Goal: Task Accomplishment & Management: Complete application form

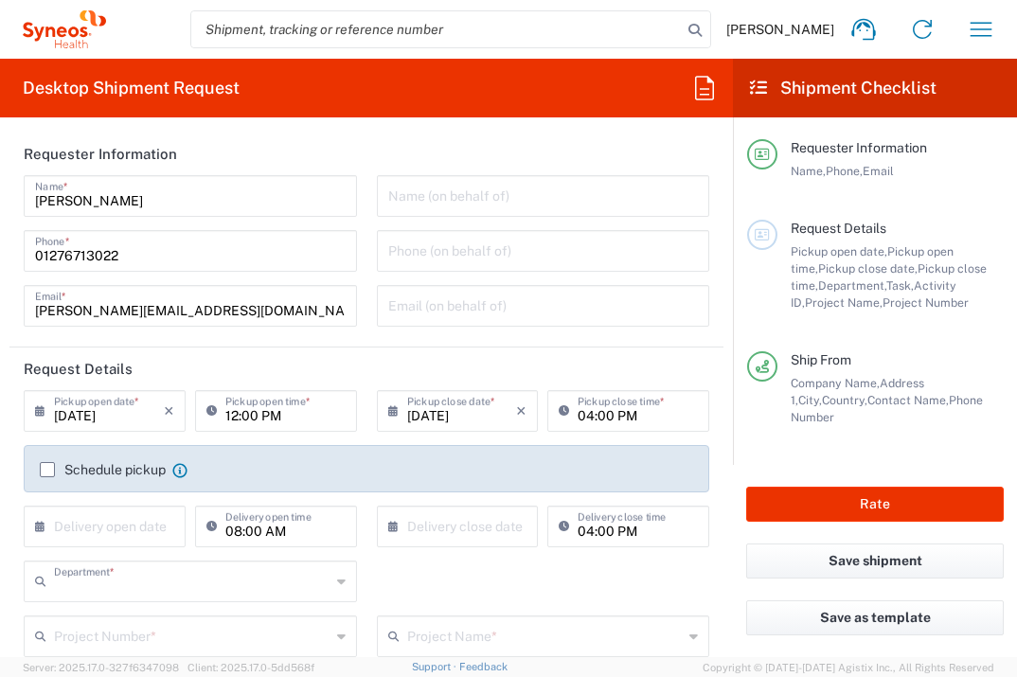
type input "3235"
type input "[GEOGRAPHIC_DATA]"
type input "Syneos Health UK Limited"
click at [92, 536] on input "text" at bounding box center [109, 524] width 110 height 33
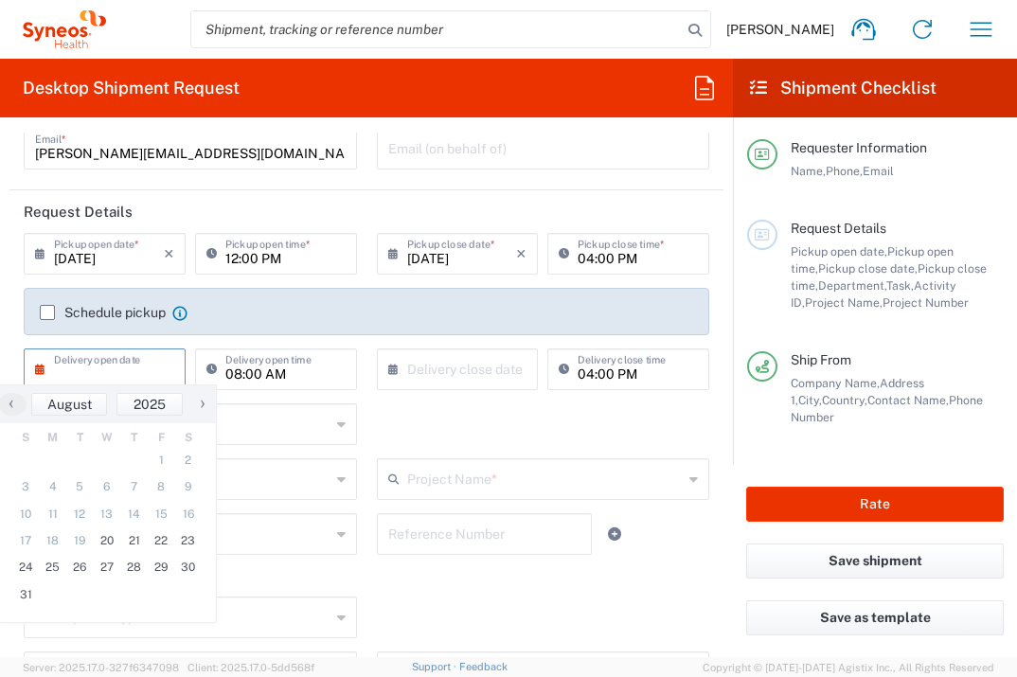
scroll to position [167, 0]
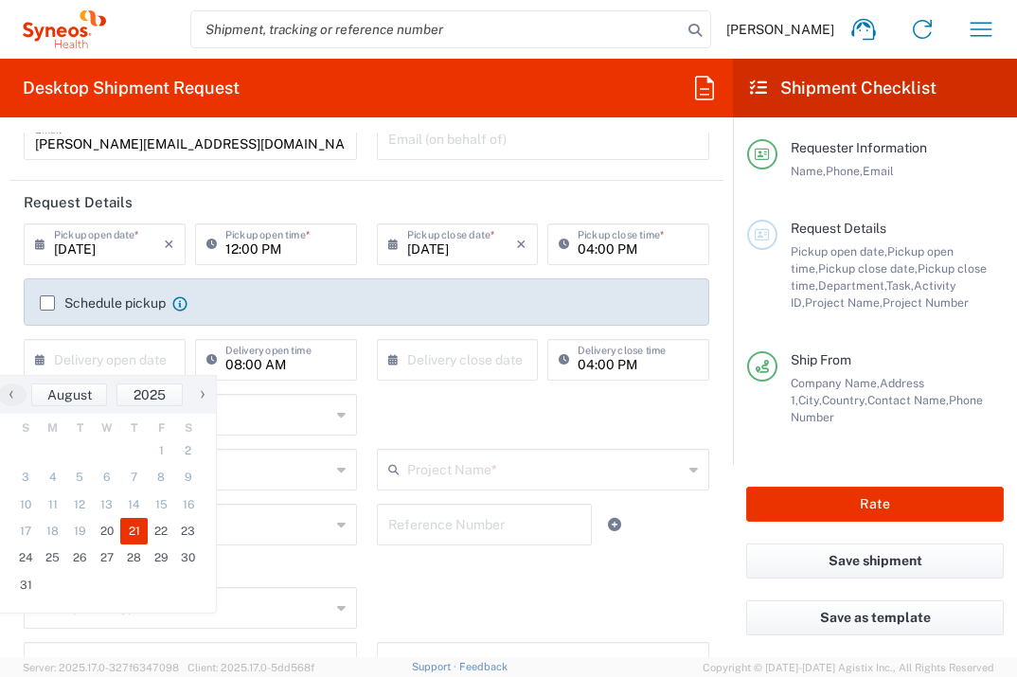
click at [140, 534] on span "21" at bounding box center [133, 531] width 27 height 27
type input "[DATE]"
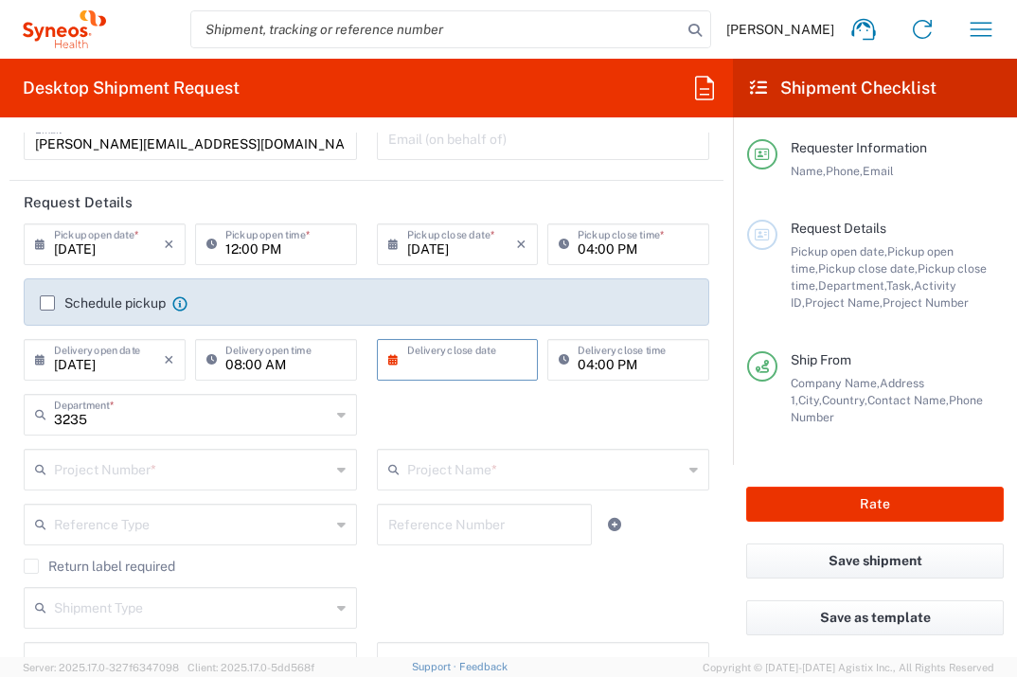
click at [472, 359] on input "text" at bounding box center [462, 358] width 110 height 33
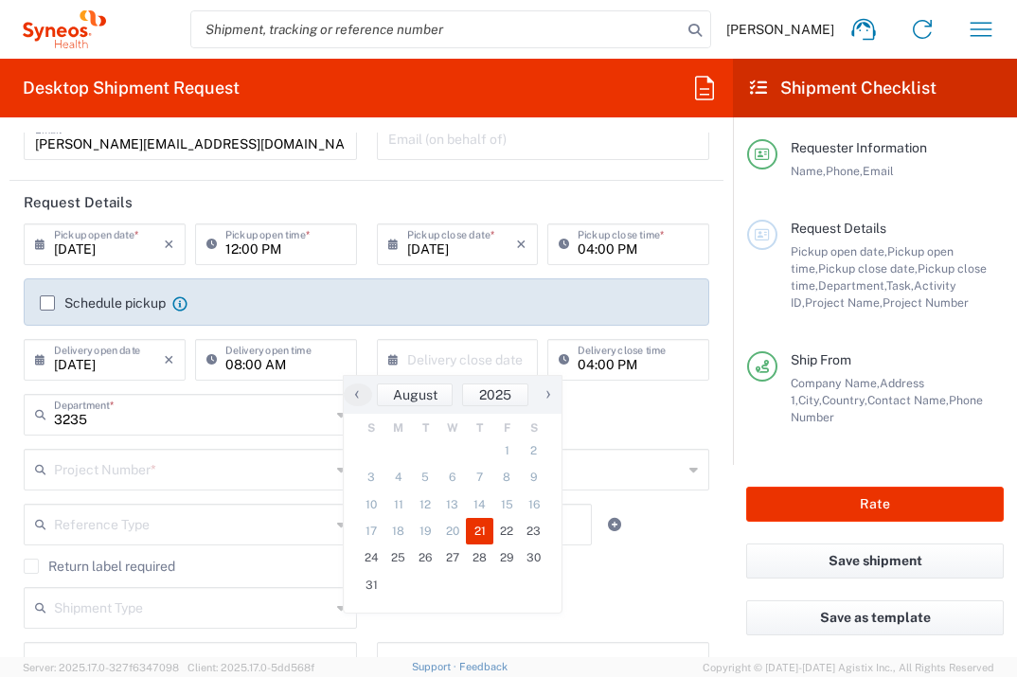
click at [484, 530] on span "21" at bounding box center [479, 531] width 27 height 27
type input "[DATE]"
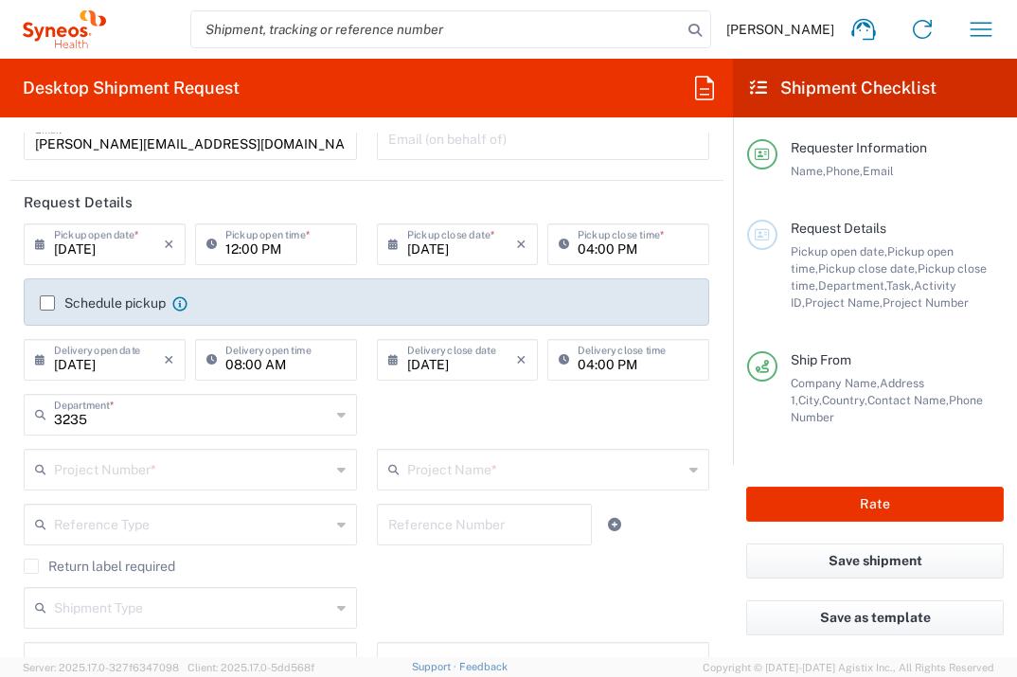
click at [205, 471] on input "text" at bounding box center [192, 468] width 276 height 33
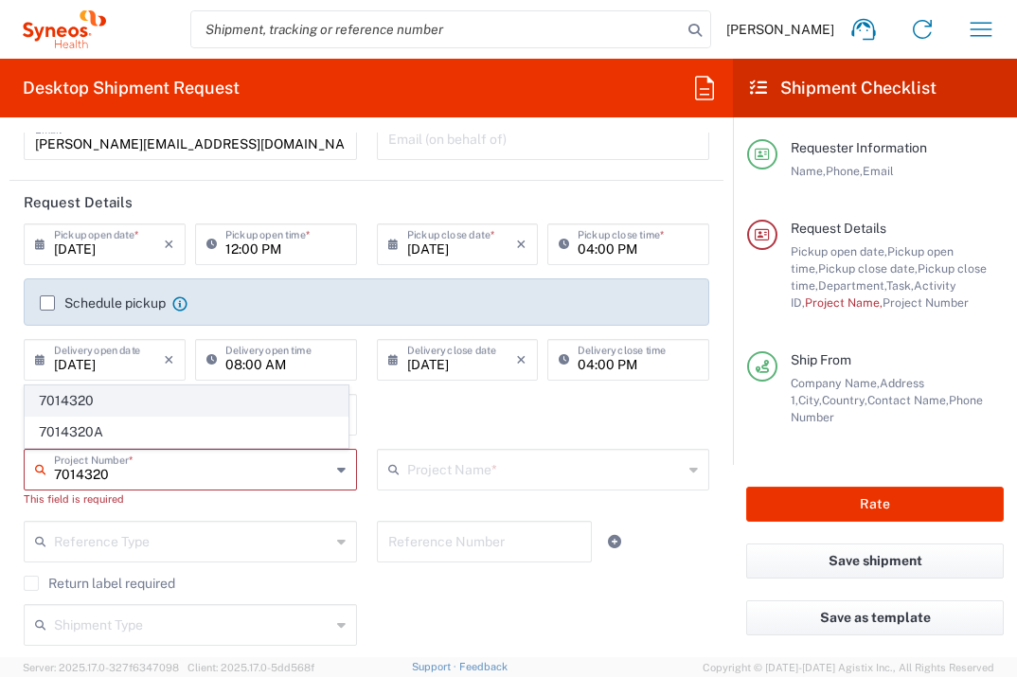
type input "7014320"
click at [276, 409] on span "7014320" at bounding box center [187, 400] width 322 height 29
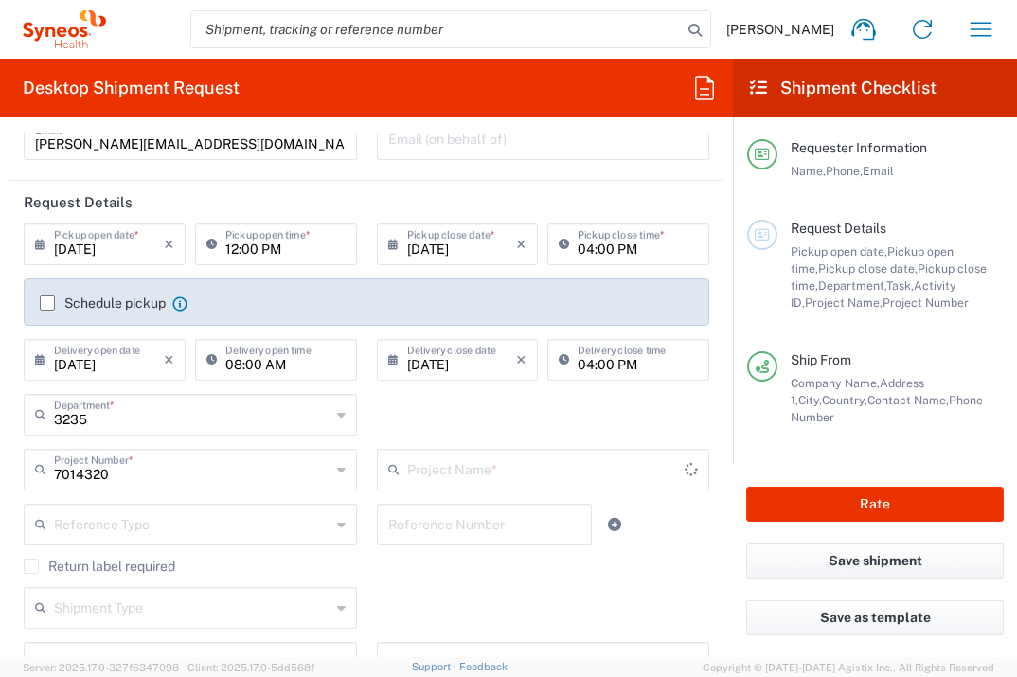
type input "Biohaven 7014320"
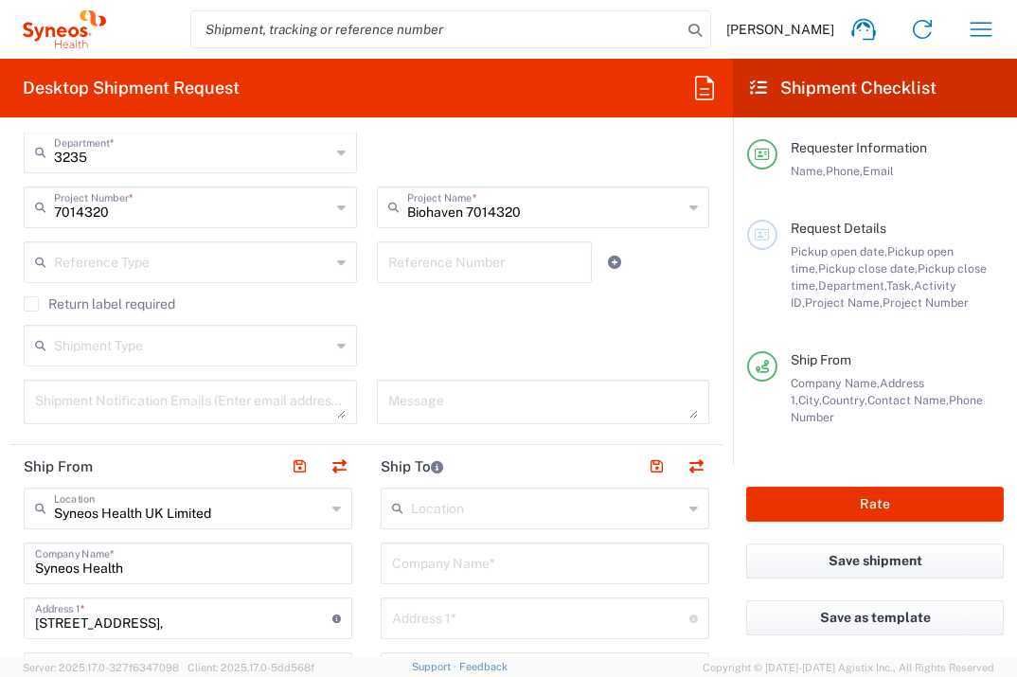
scroll to position [505, 0]
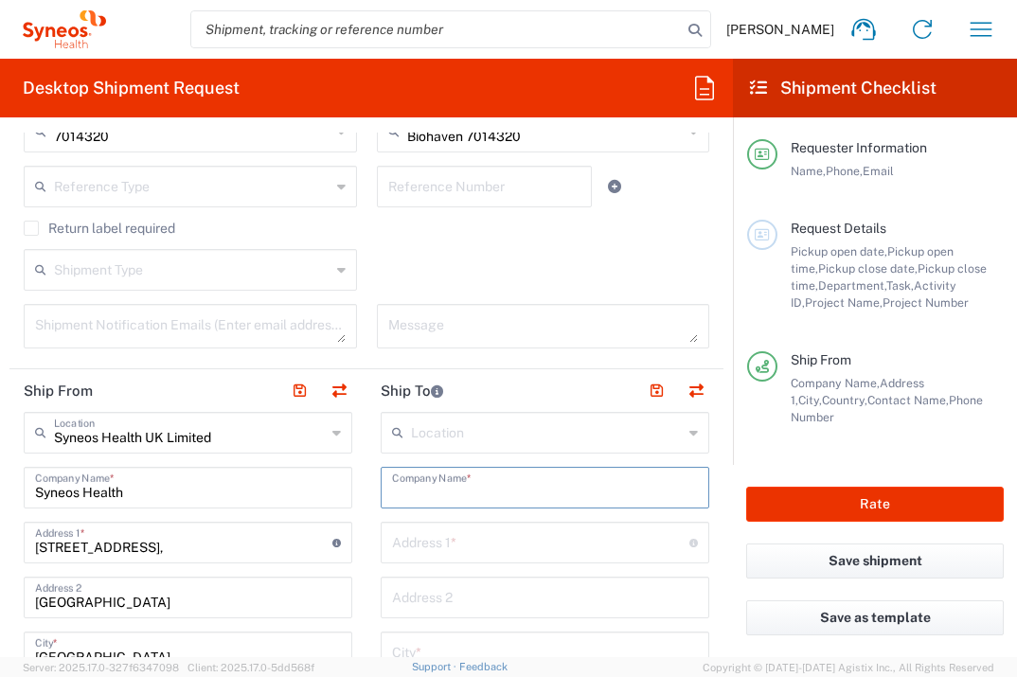
click at [529, 490] on input "text" at bounding box center [545, 486] width 306 height 33
type input "Wojewodzki Specjalistyczny Szpital Dzieciecy"
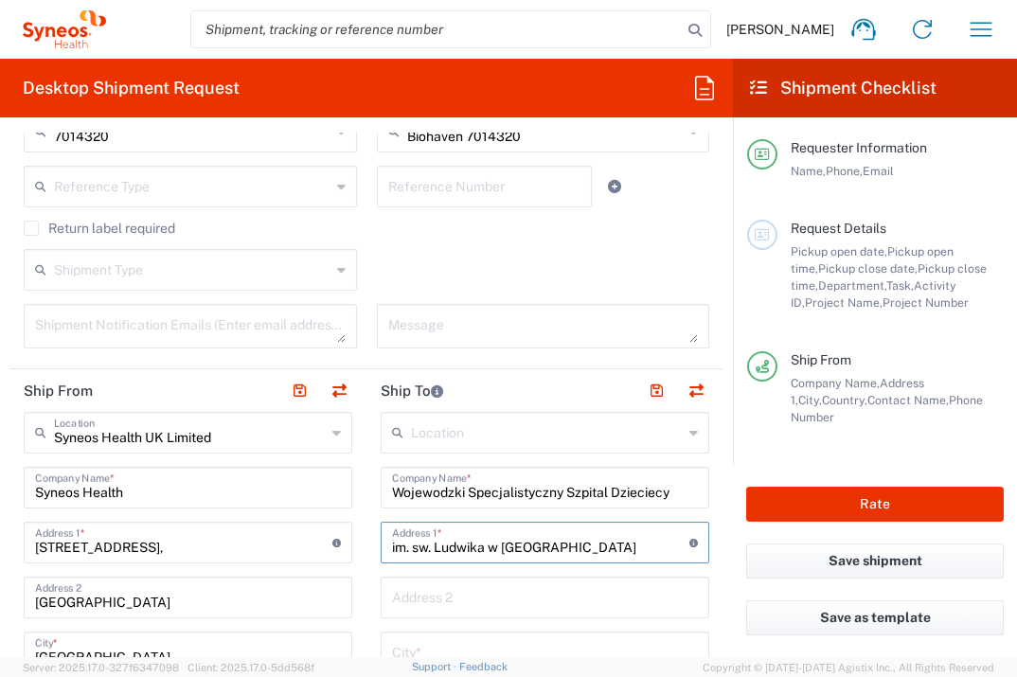
type input "im. sw. Ludwika w [GEOGRAPHIC_DATA]"
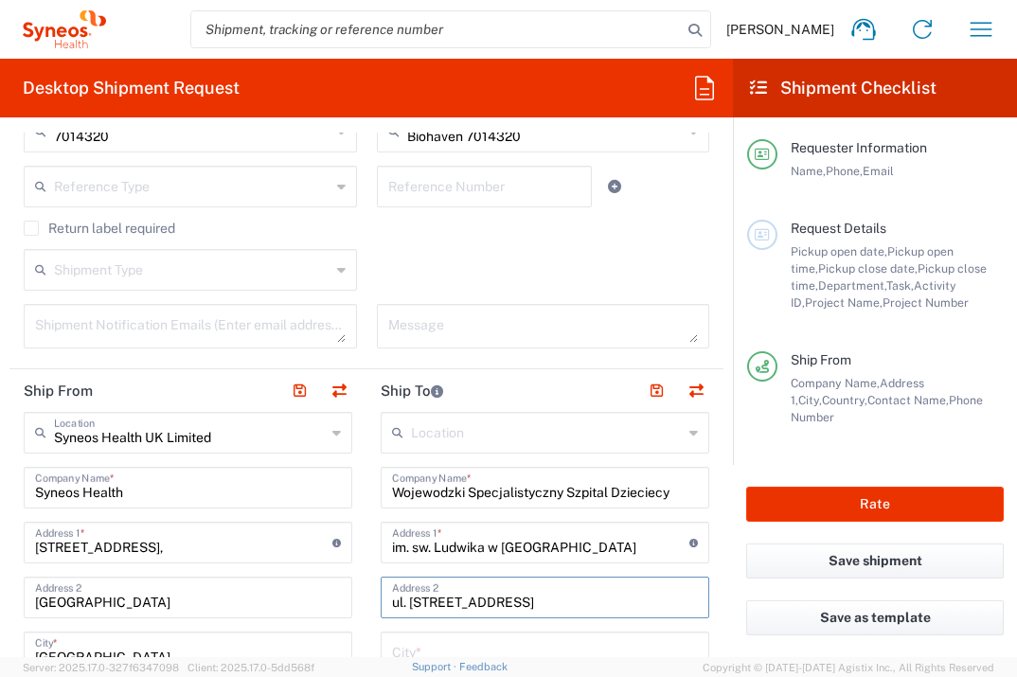
type input "ul. [STREET_ADDRESS]"
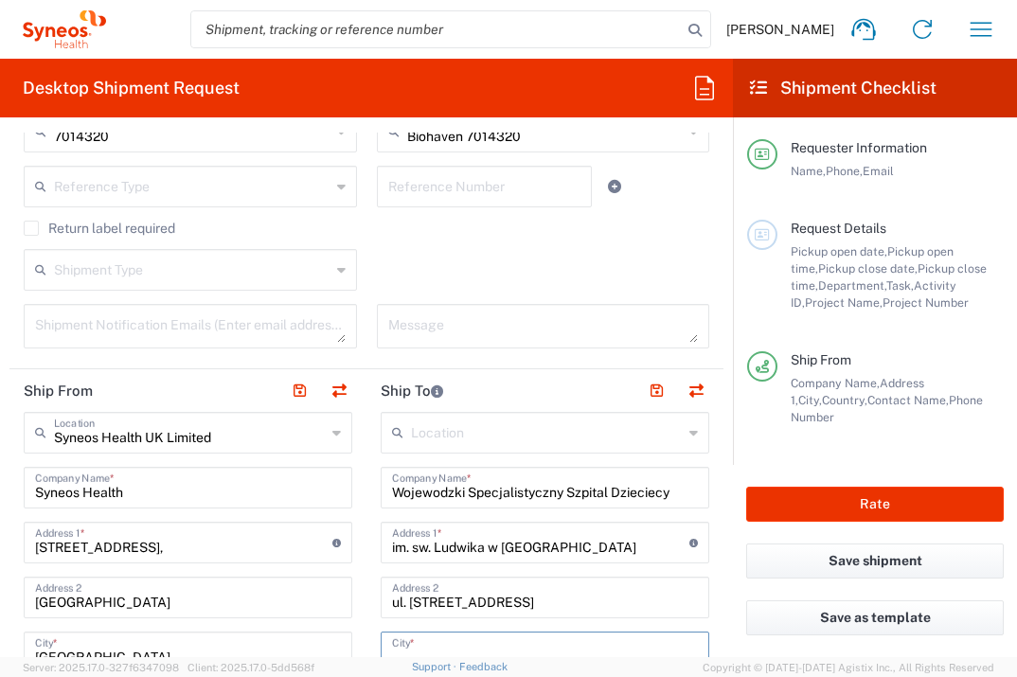
scroll to position [515, 0]
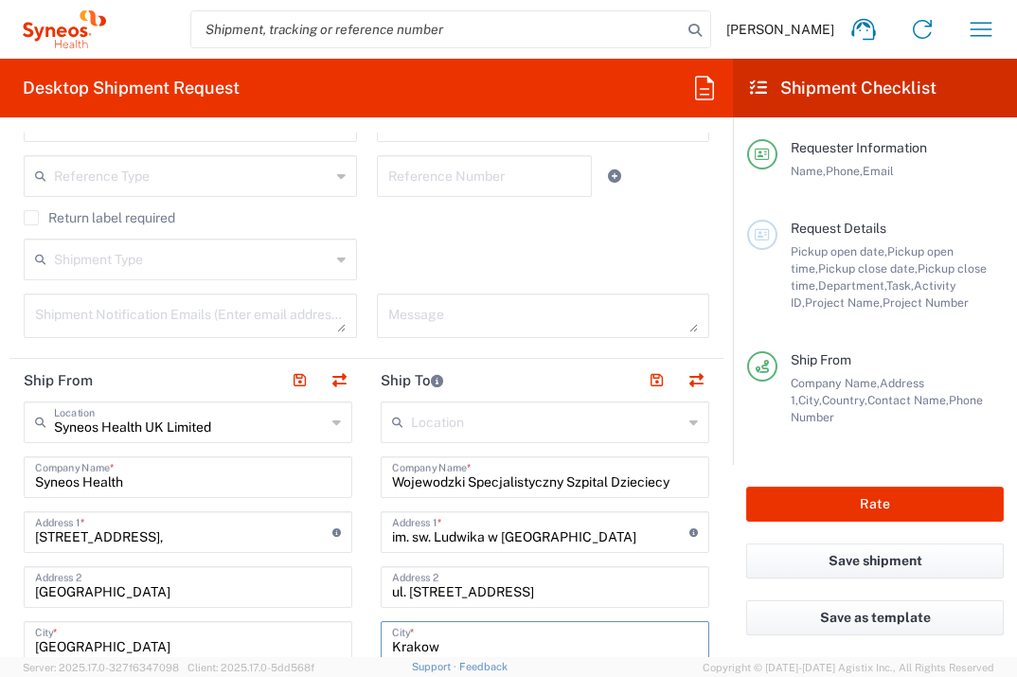
type input "Krakow"
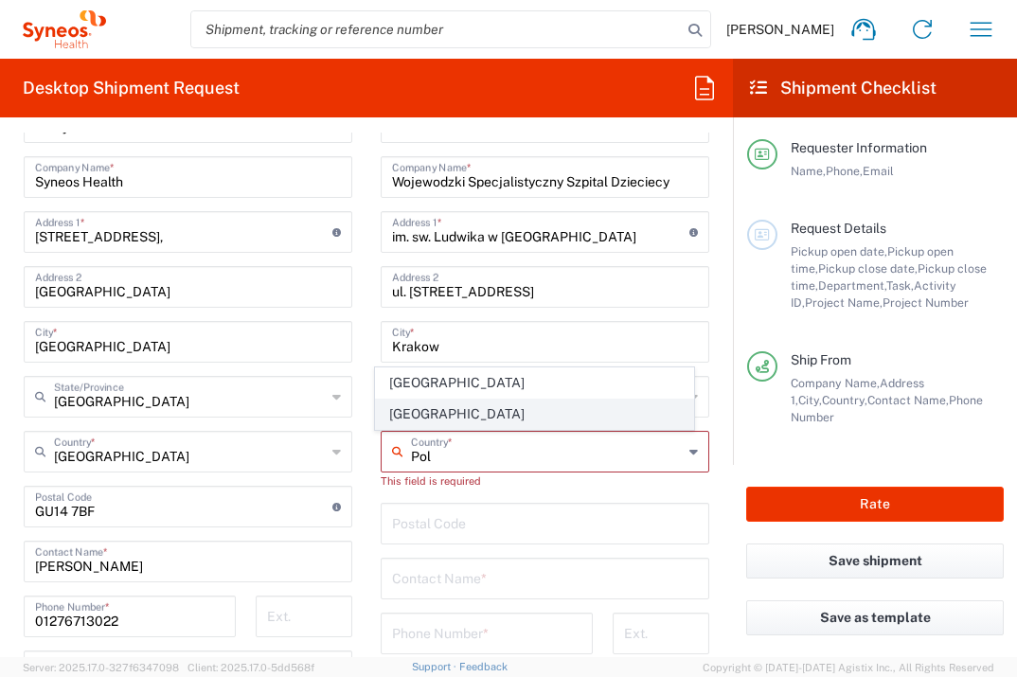
click at [400, 413] on span "[GEOGRAPHIC_DATA]" at bounding box center [535, 414] width 318 height 29
type input "[GEOGRAPHIC_DATA]"
type input "Sender/Shipper"
type input "Delivery Duty Paid"
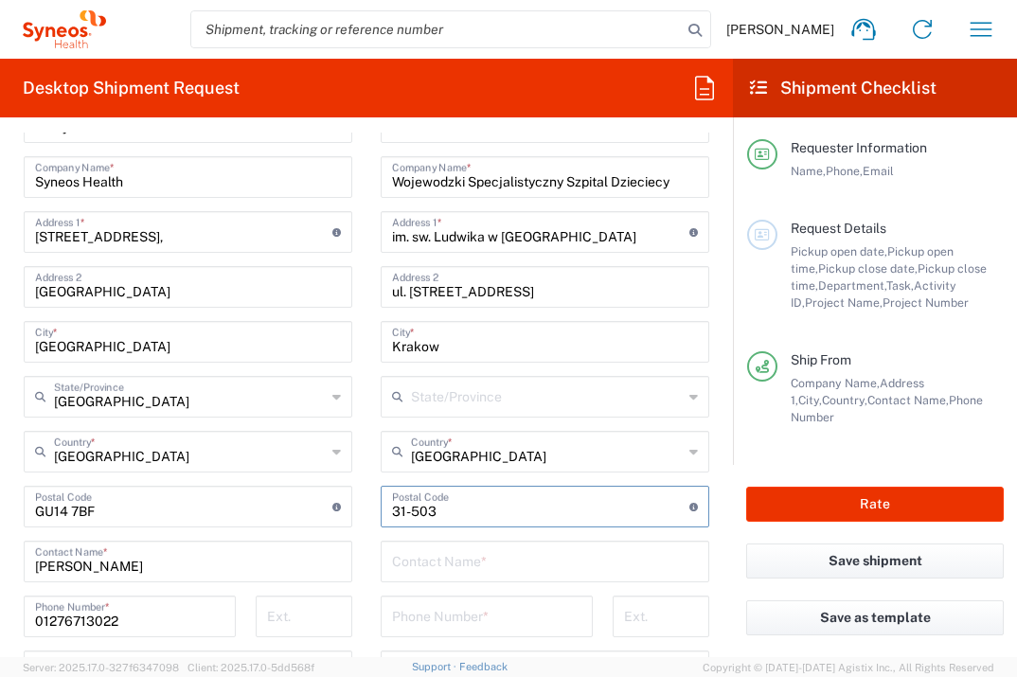
type input "31-503"
type input "[PERSON_NAME]"
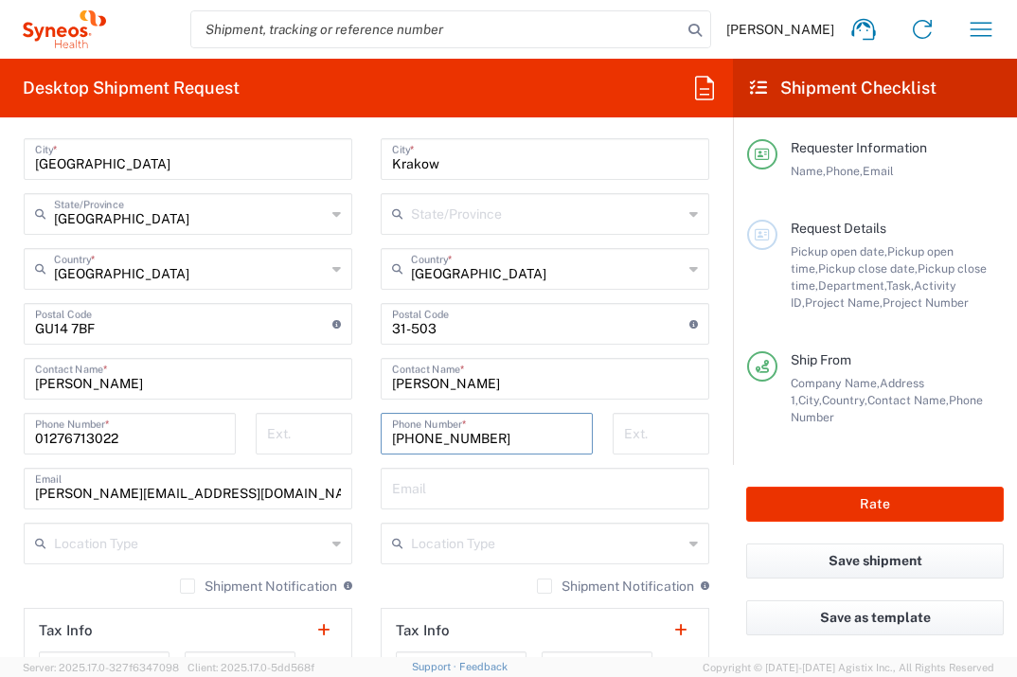
scroll to position [1020, 0]
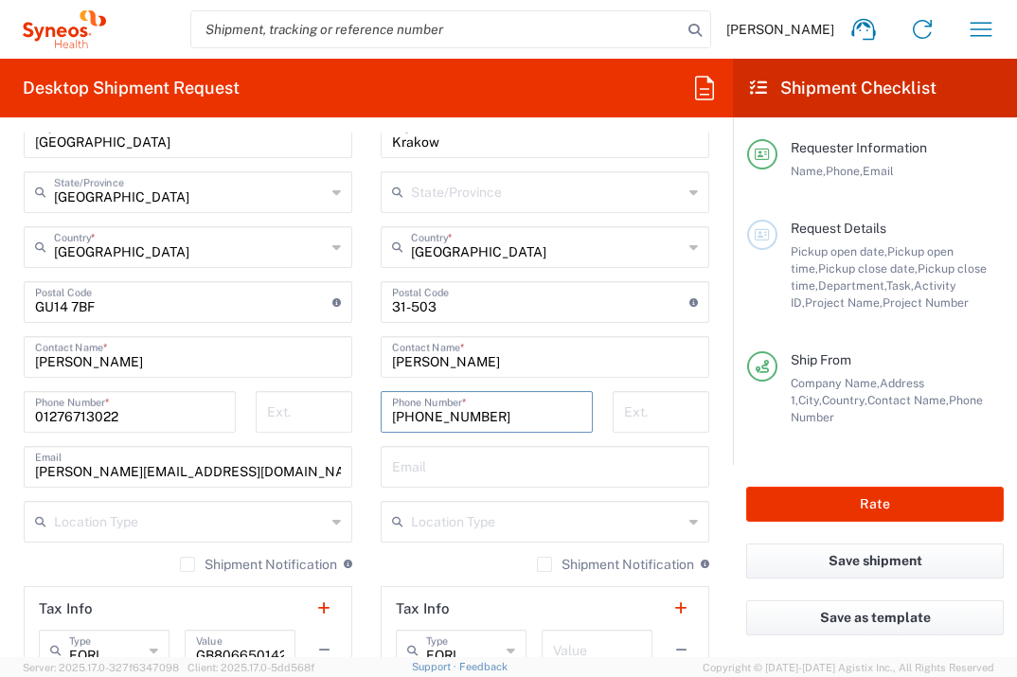
type input "[PHONE_NUMBER]"
click at [488, 459] on input "text" at bounding box center [545, 465] width 306 height 33
type input "[EMAIL_ADDRESS][DOMAIN_NAME]"
click at [394, 577] on div "Shipment Notification If checked, a shipment notification email will be sent to…" at bounding box center [545, 571] width 329 height 30
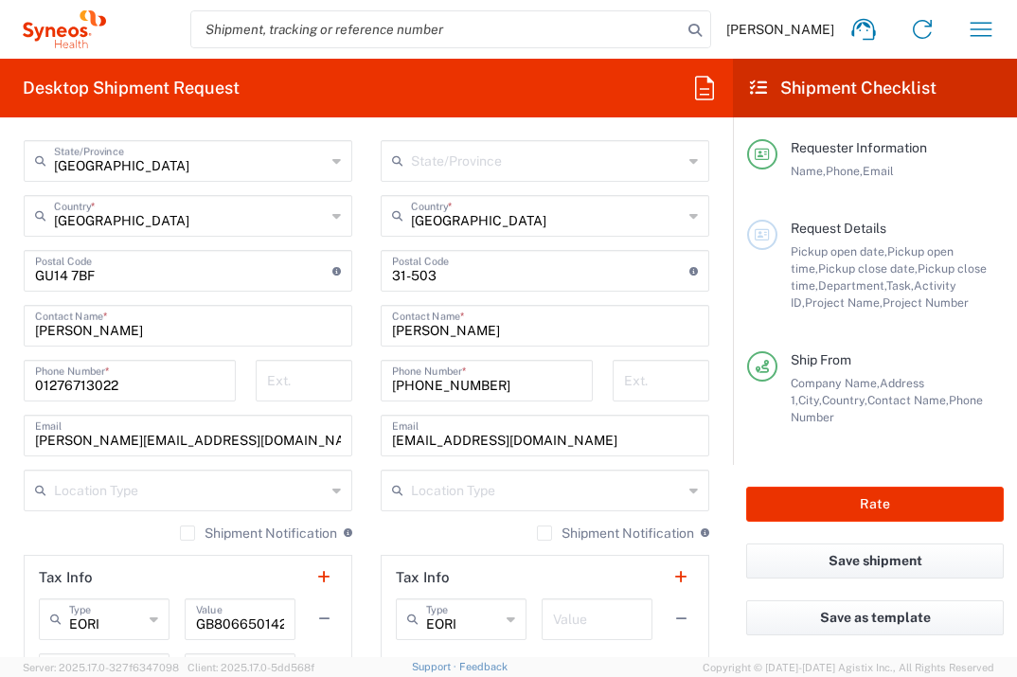
scroll to position [1255, 0]
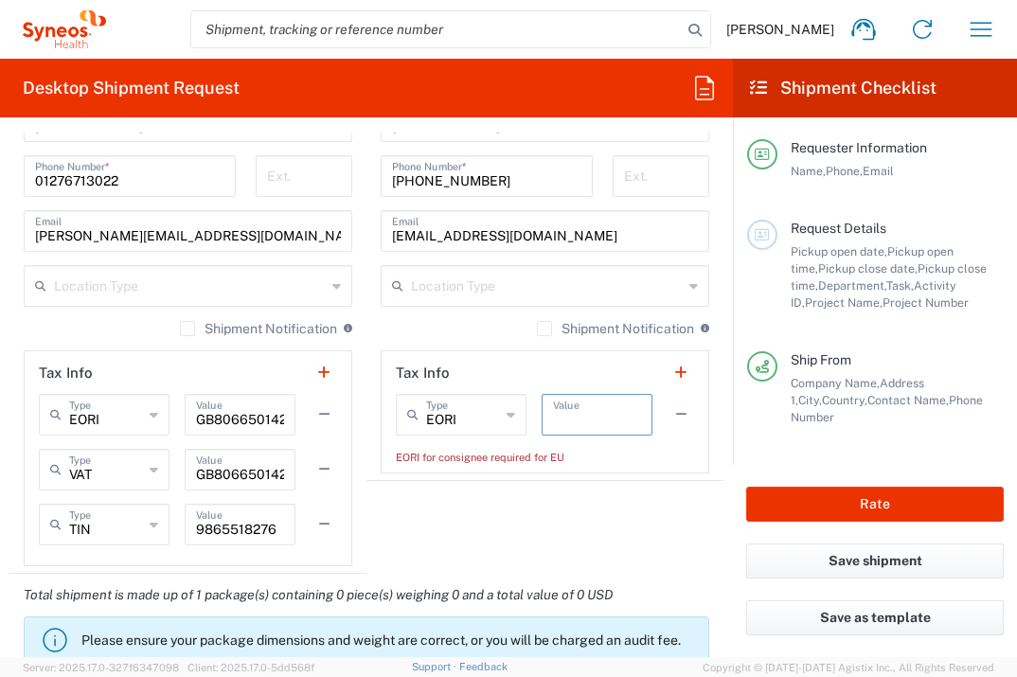
click at [567, 404] on input "text" at bounding box center [597, 413] width 88 height 33
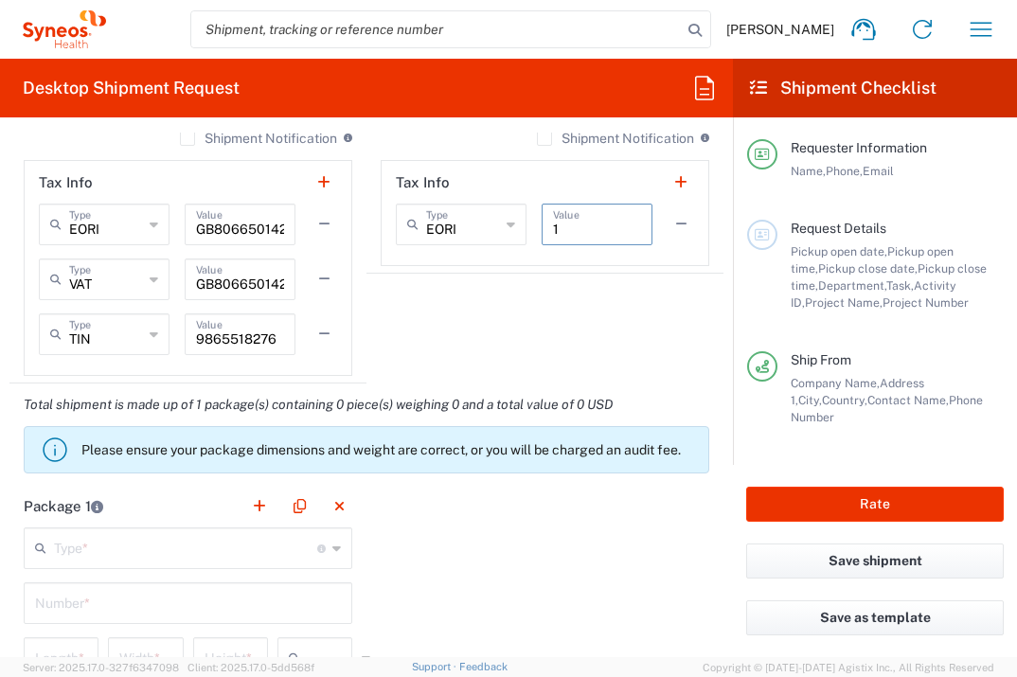
scroll to position [1676, 0]
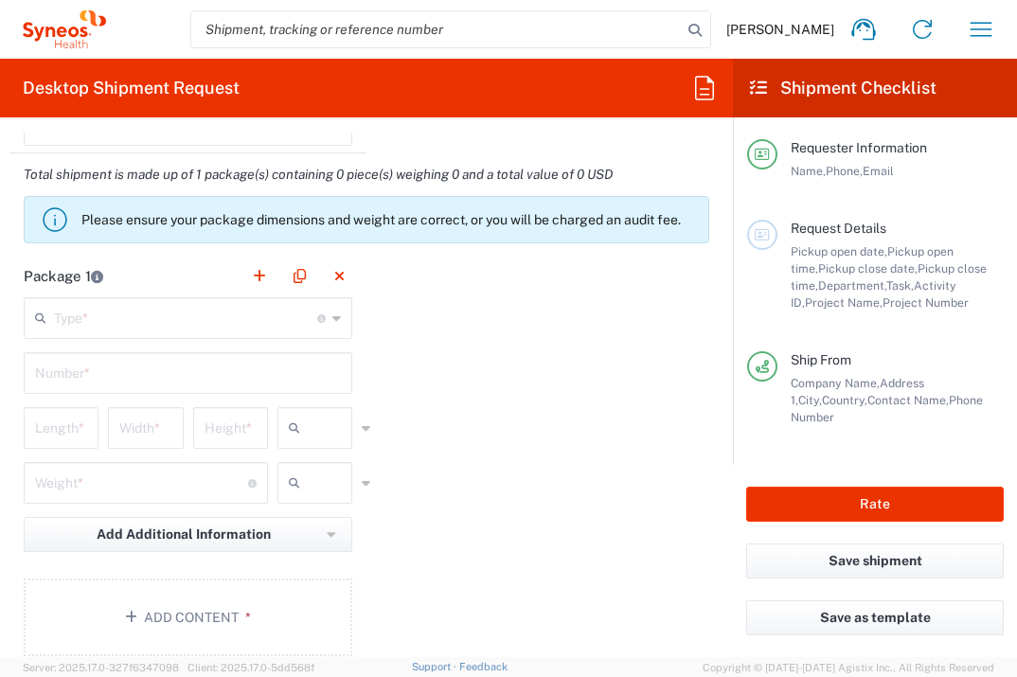
type input "1"
click at [204, 319] on input "text" at bounding box center [185, 316] width 263 height 33
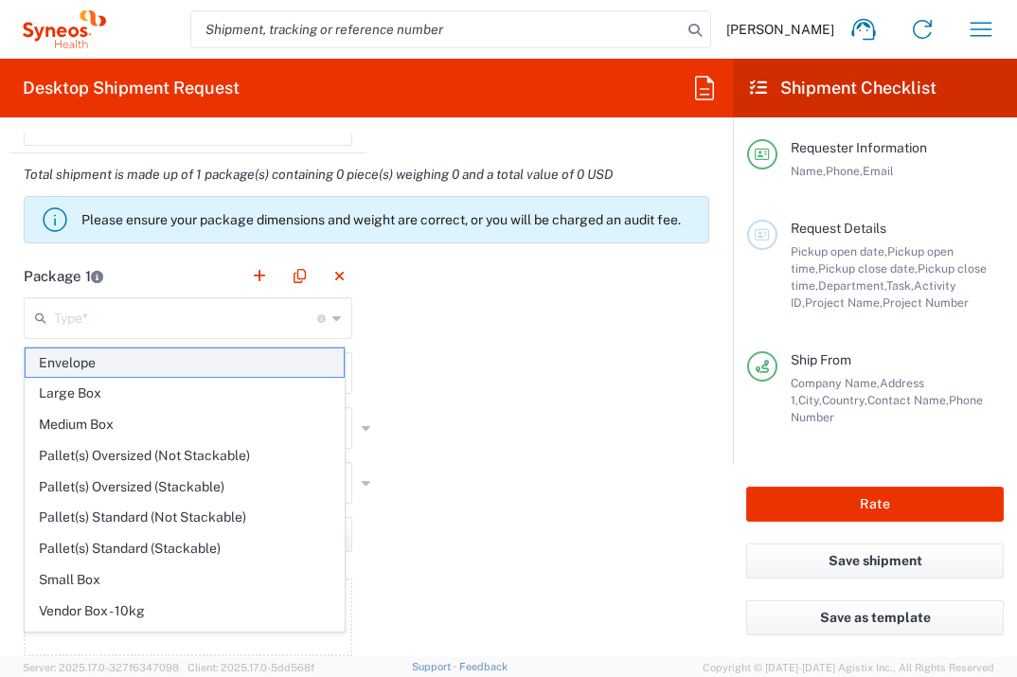
click at [185, 364] on span "Envelope" at bounding box center [185, 362] width 318 height 29
type input "Envelope"
type input "1"
type input "9.5"
type input "12.5"
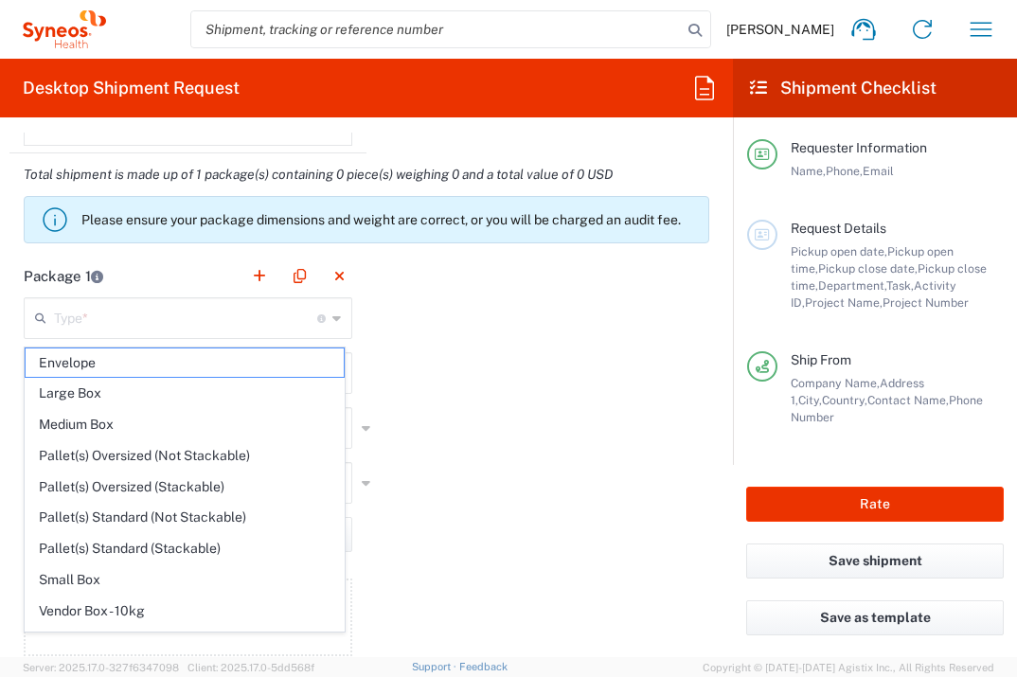
type input "0.25"
type input "in"
type input "0.45"
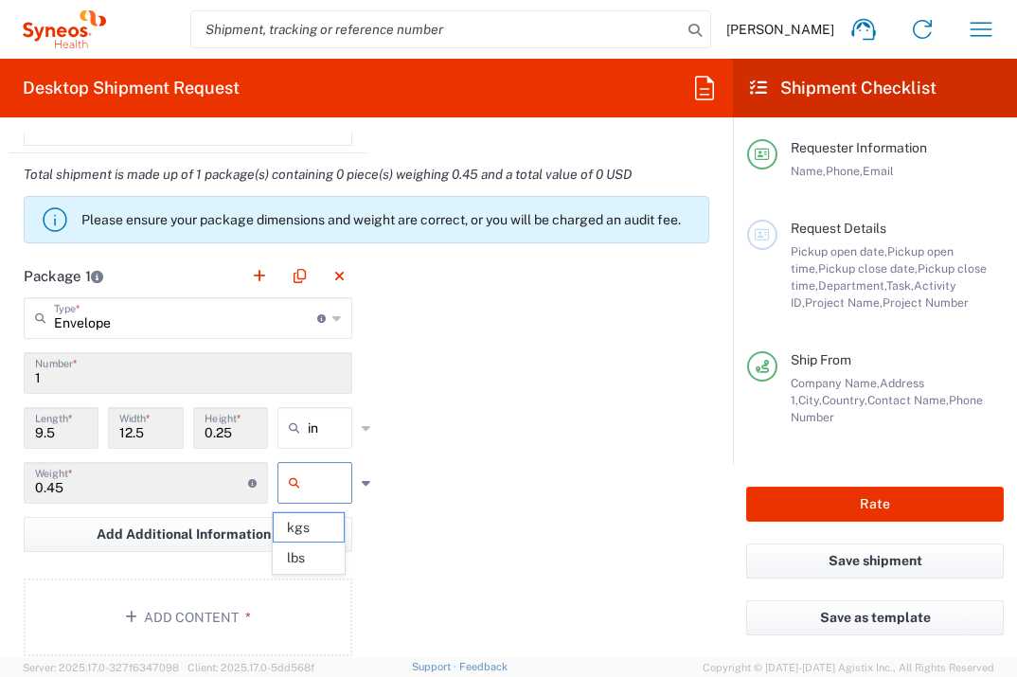
click at [323, 498] on input "text" at bounding box center [331, 483] width 47 height 30
click at [323, 556] on span "lbs" at bounding box center [308, 557] width 69 height 29
type input "lbs"
click at [193, 624] on button "Add Content *" at bounding box center [188, 617] width 329 height 78
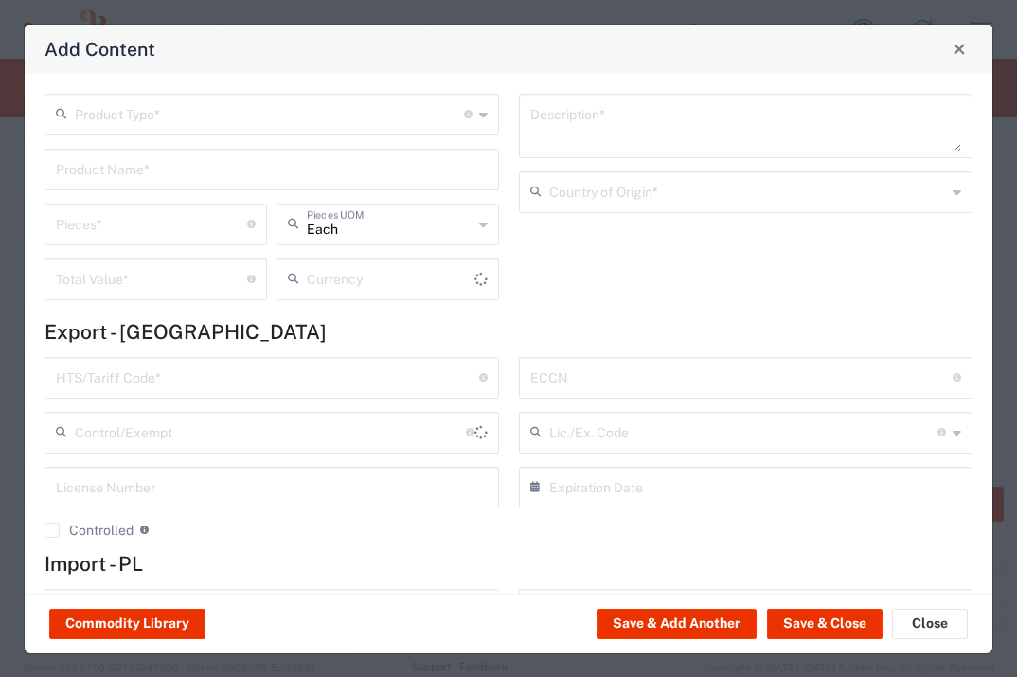
type input "US Dollar"
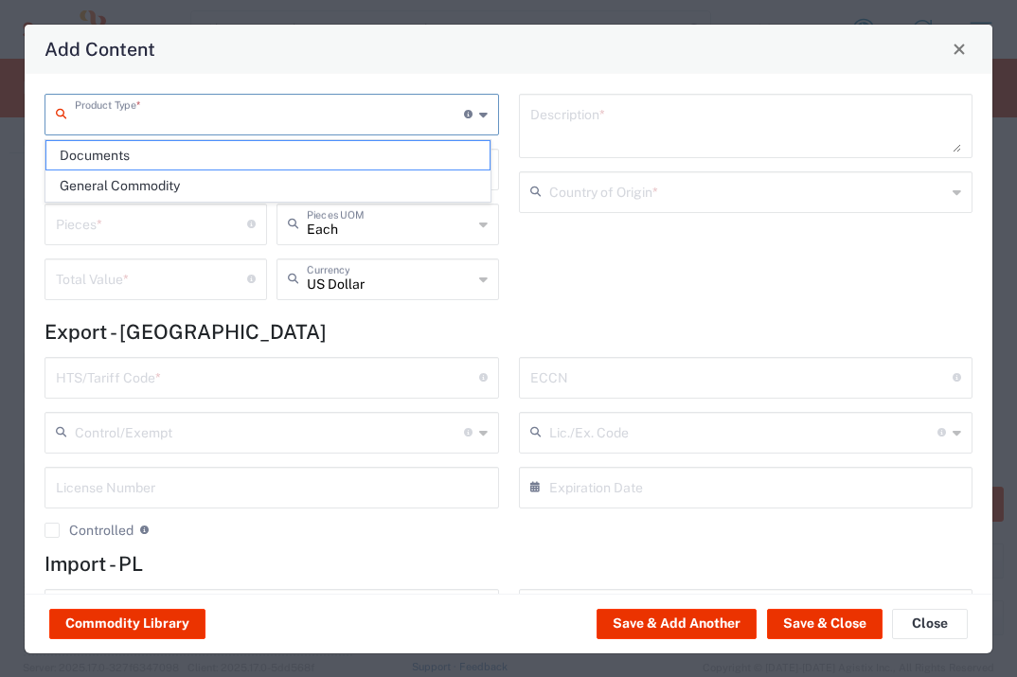
click at [228, 115] on input "text" at bounding box center [269, 113] width 389 height 33
click at [215, 159] on span "Documents" at bounding box center [267, 155] width 443 height 29
type input "Documents"
type input "1"
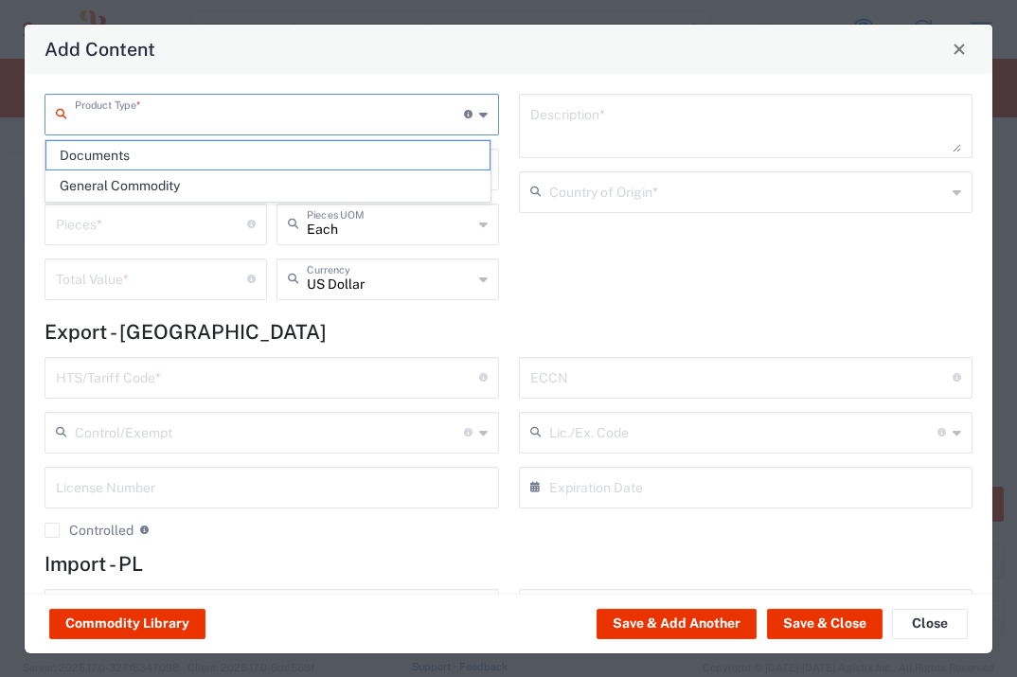
type input "1"
type textarea "Documents"
type input "[GEOGRAPHIC_DATA]"
type input "0000.00.0000"
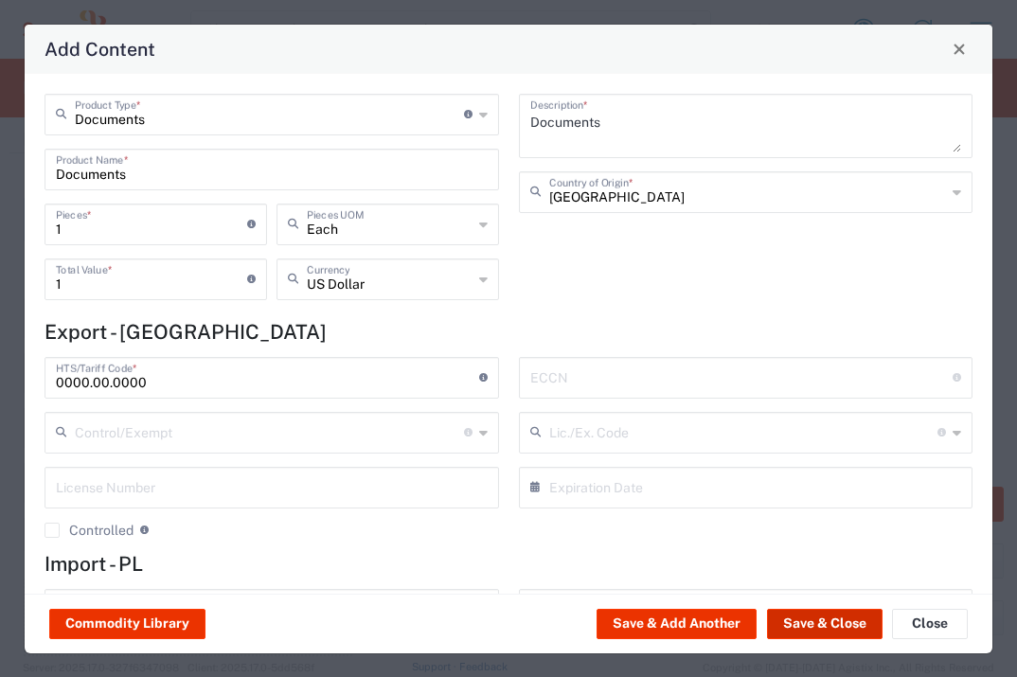
click at [823, 621] on button "Save & Close" at bounding box center [824, 624] width 115 height 30
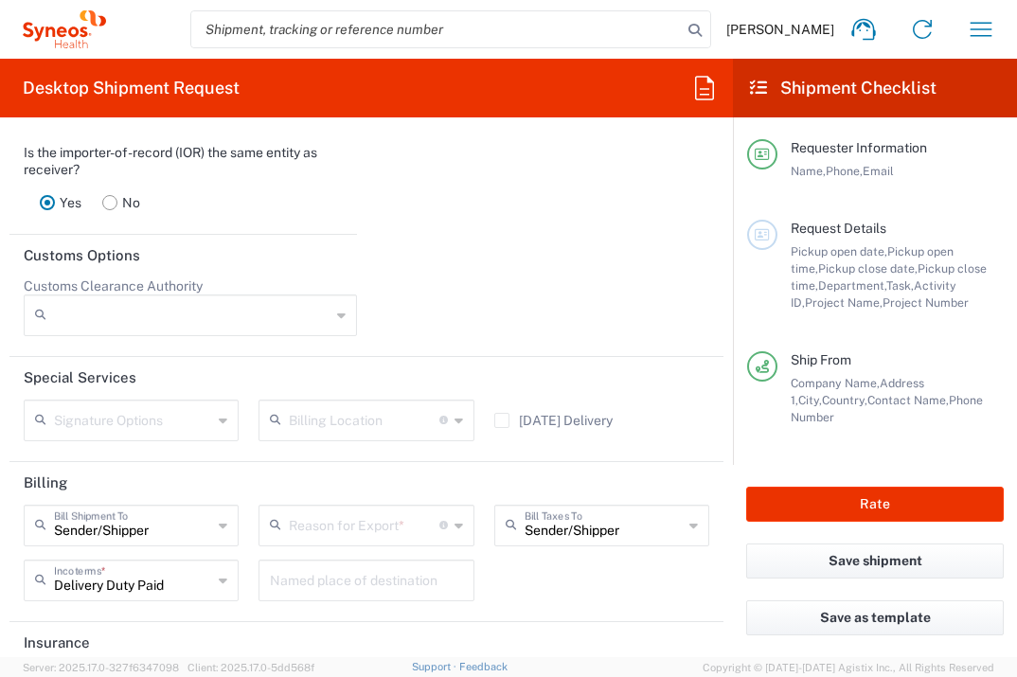
scroll to position [2681, 0]
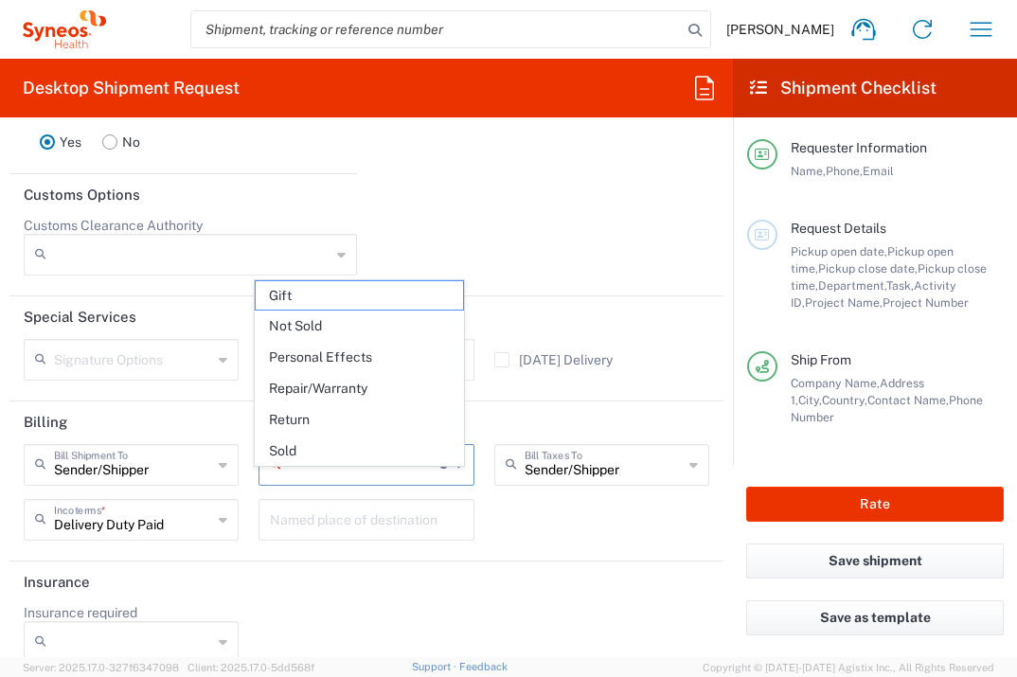
click at [340, 480] on input "text" at bounding box center [364, 463] width 150 height 33
click at [347, 318] on span "Not Sold" at bounding box center [359, 325] width 206 height 29
type input "Not Sold"
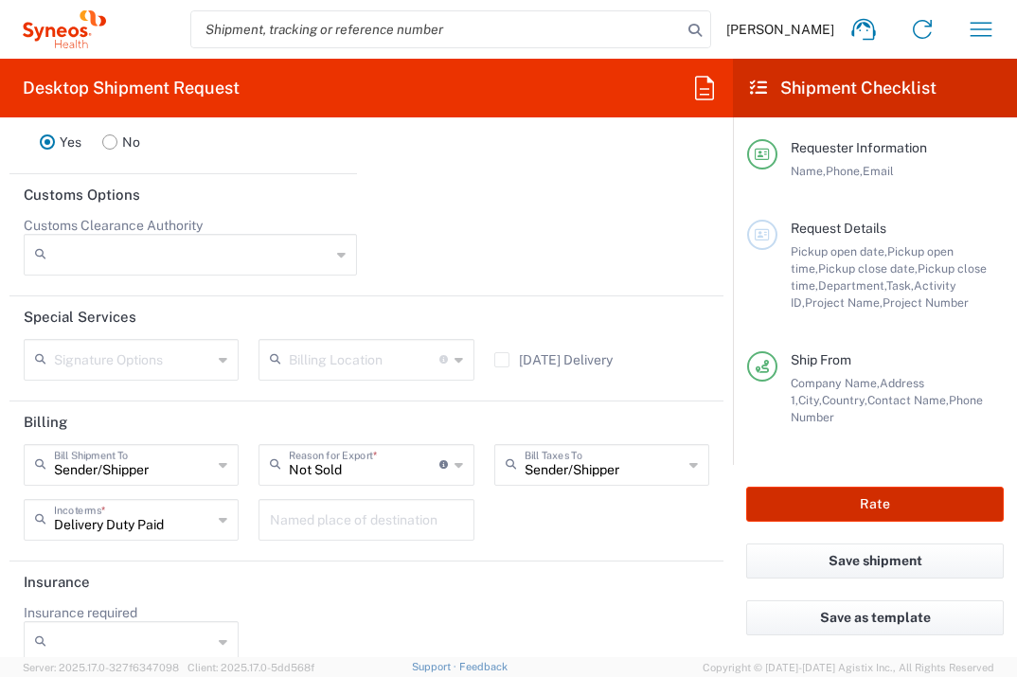
click at [860, 511] on button "Rate" at bounding box center [875, 504] width 258 height 35
type input "7014320"
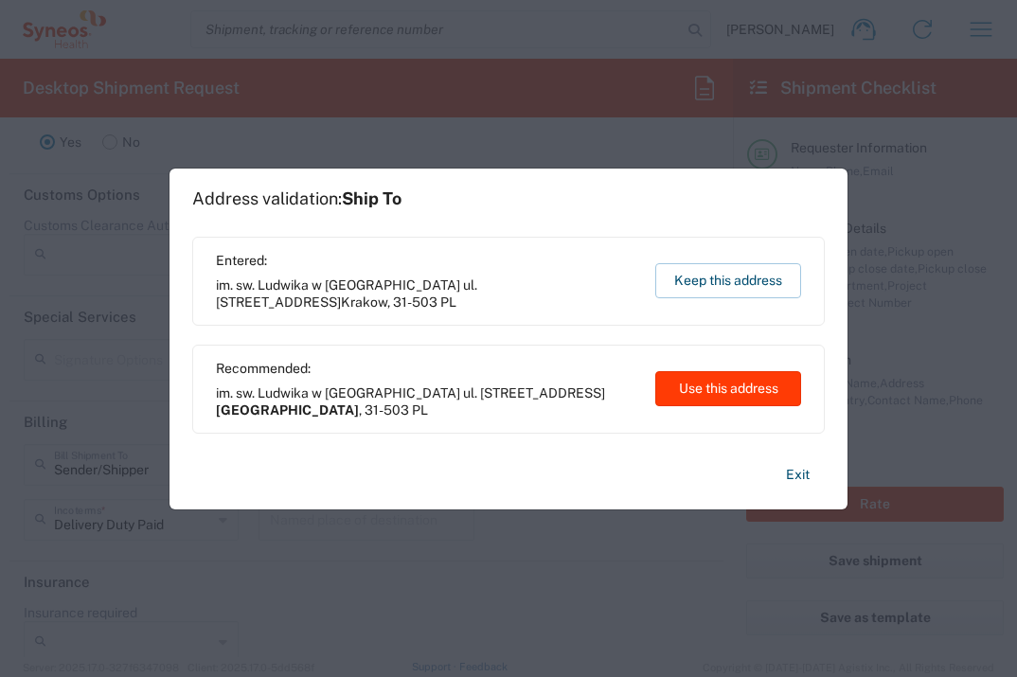
click at [696, 389] on button "Use this address" at bounding box center [728, 388] width 146 height 35
type input "[GEOGRAPHIC_DATA]"
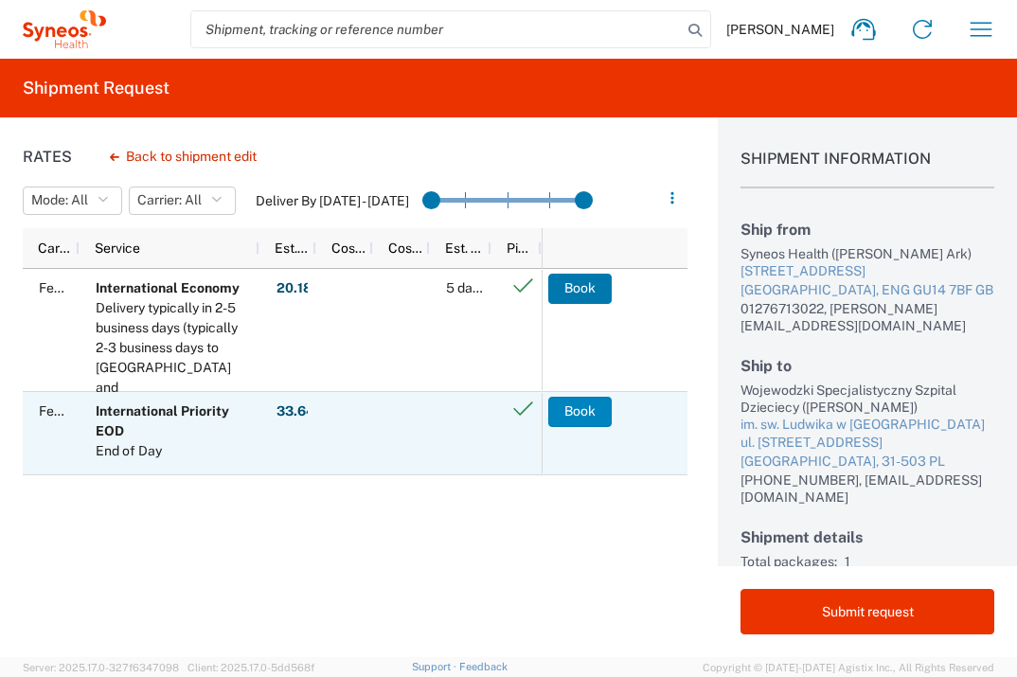
click at [583, 411] on button "Book" at bounding box center [579, 412] width 63 height 30
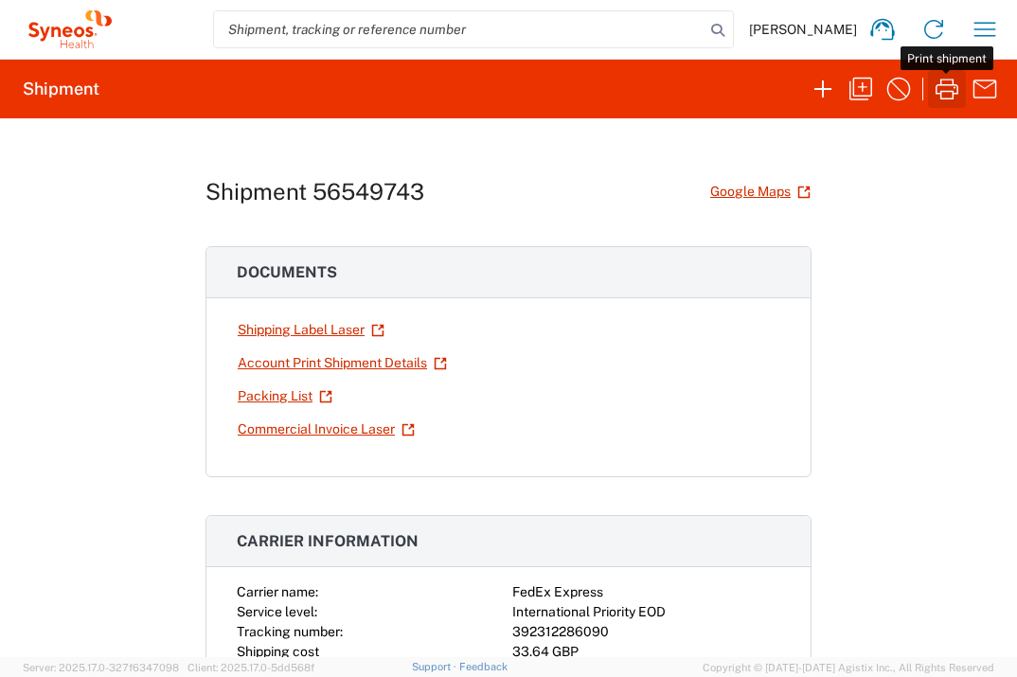
click at [945, 96] on icon "button" at bounding box center [947, 89] width 30 height 30
click at [981, 29] on icon "button" at bounding box center [984, 29] width 30 height 30
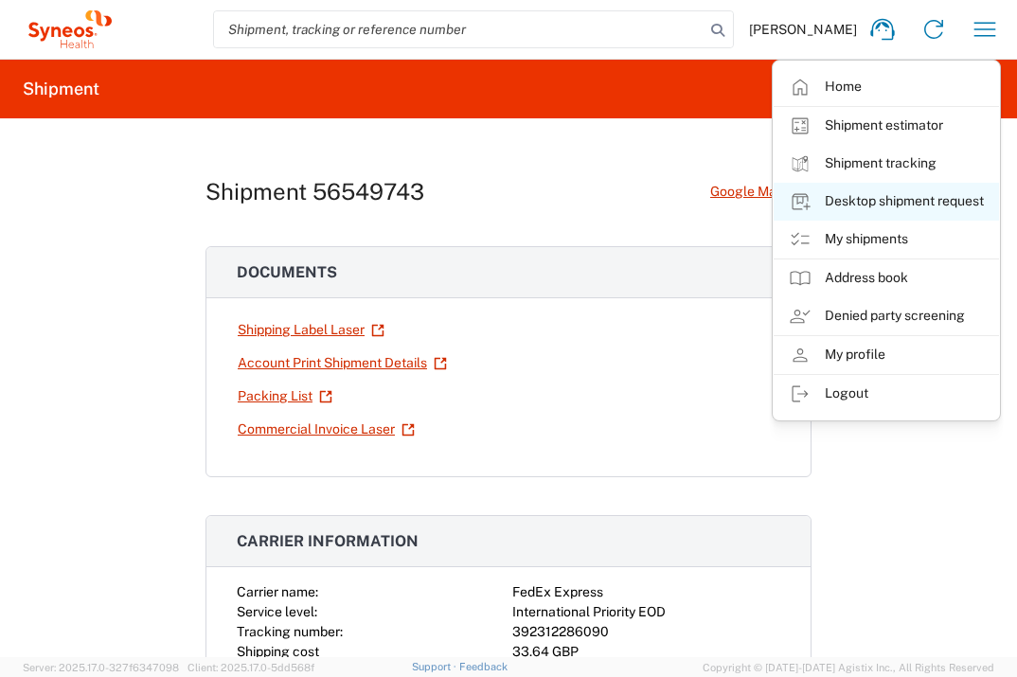
click at [916, 199] on link "Desktop shipment request" at bounding box center [885, 202] width 225 height 38
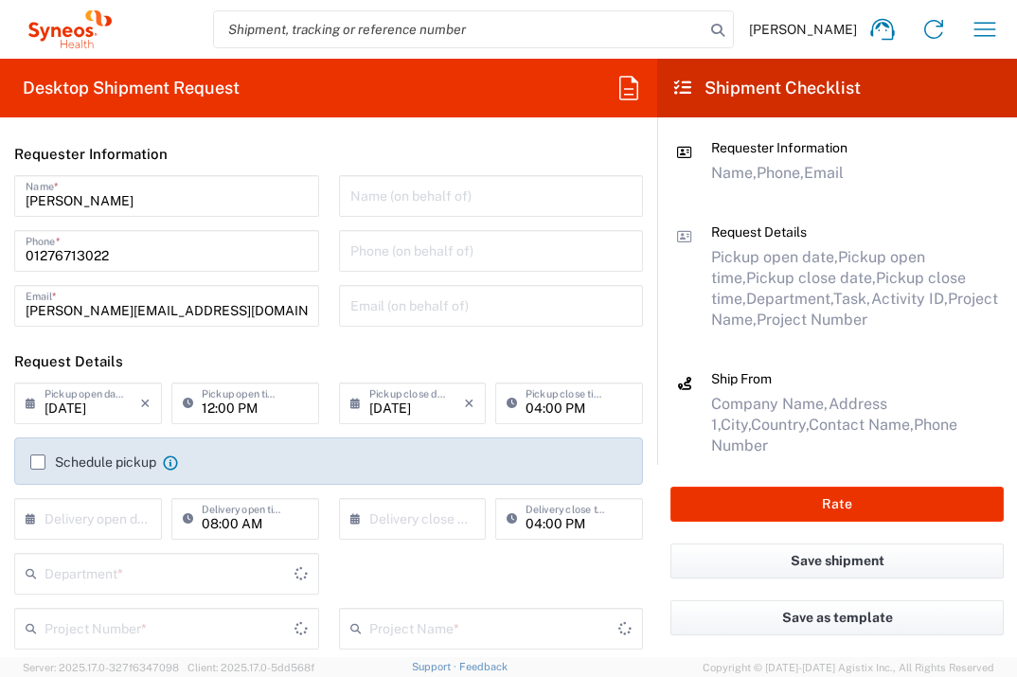
type input "3235"
type input "[GEOGRAPHIC_DATA]"
click at [86, 515] on input "text" at bounding box center [92, 517] width 96 height 33
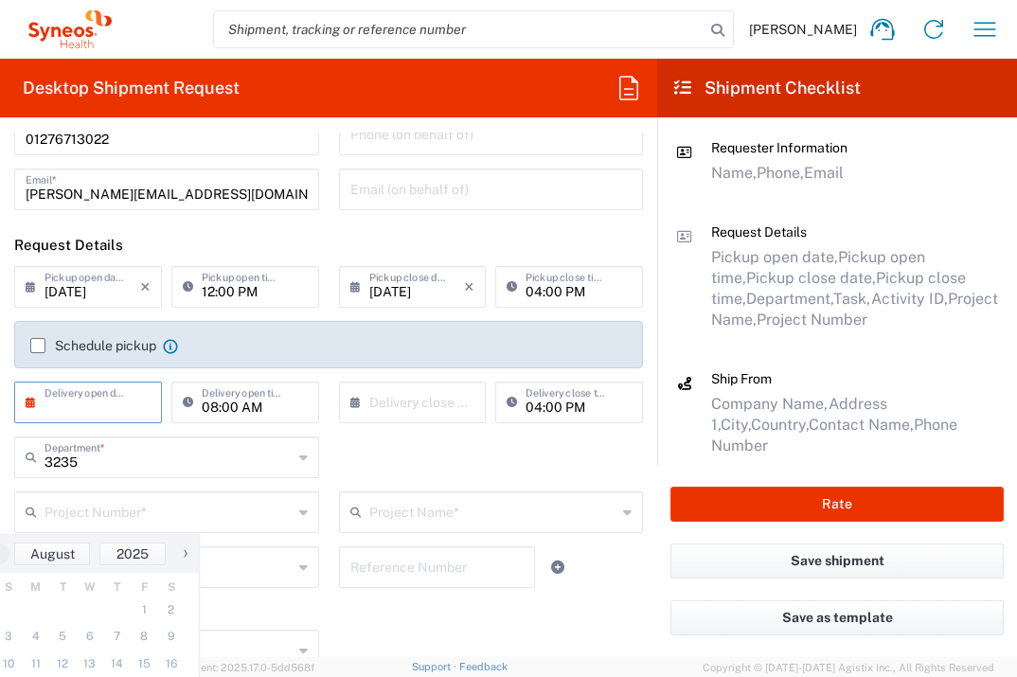
scroll to position [359, 0]
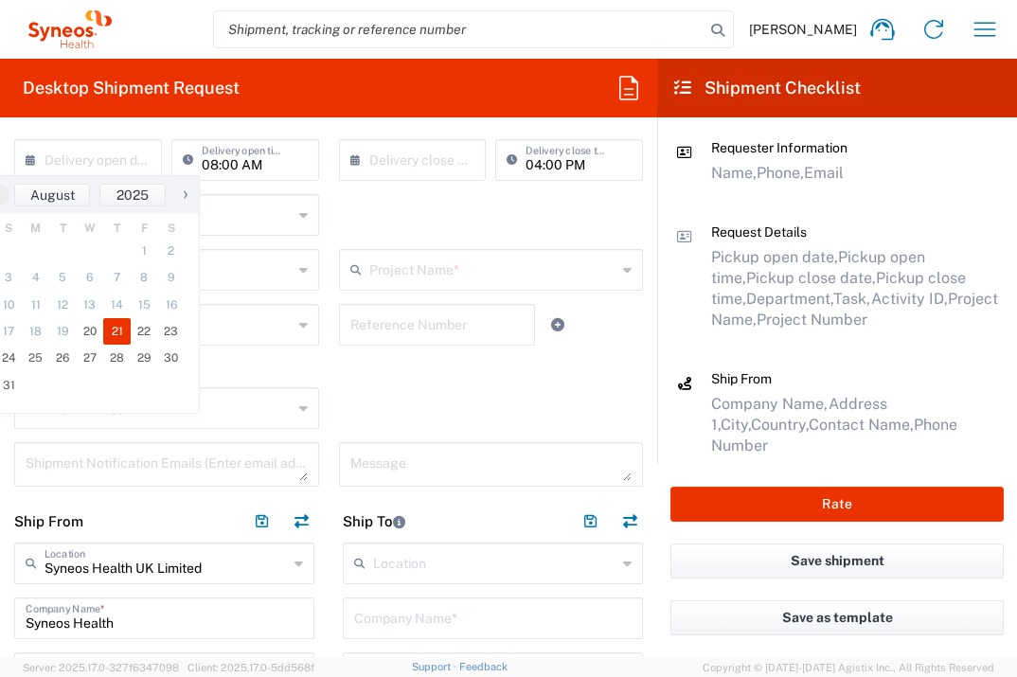
click at [116, 326] on span "21" at bounding box center [116, 331] width 27 height 27
type input "[DATE]"
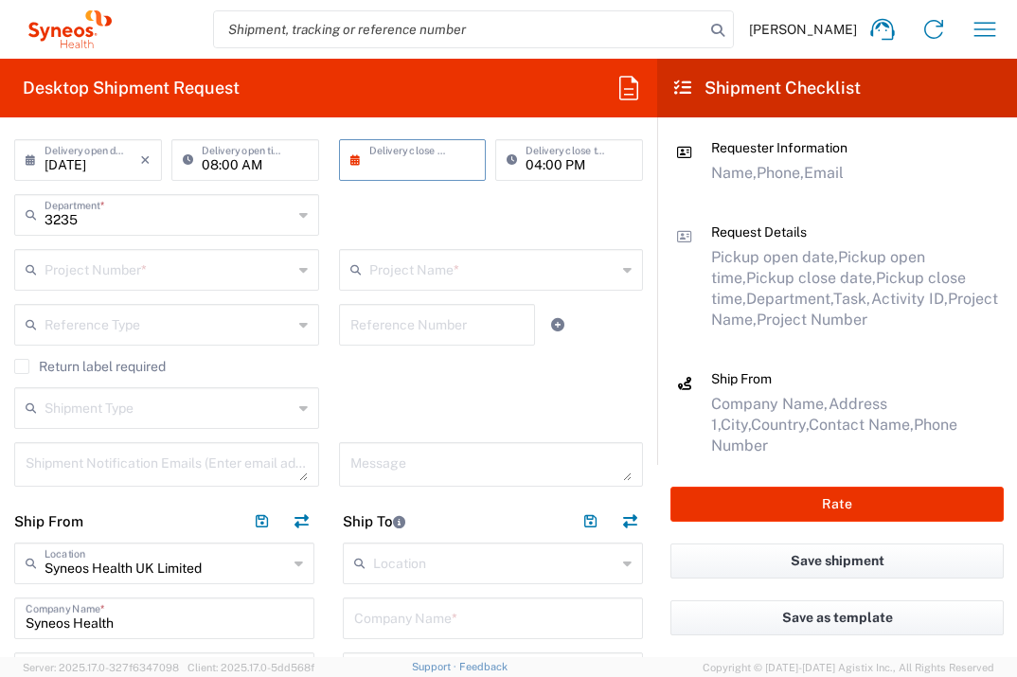
click at [420, 150] on input "text" at bounding box center [417, 158] width 96 height 33
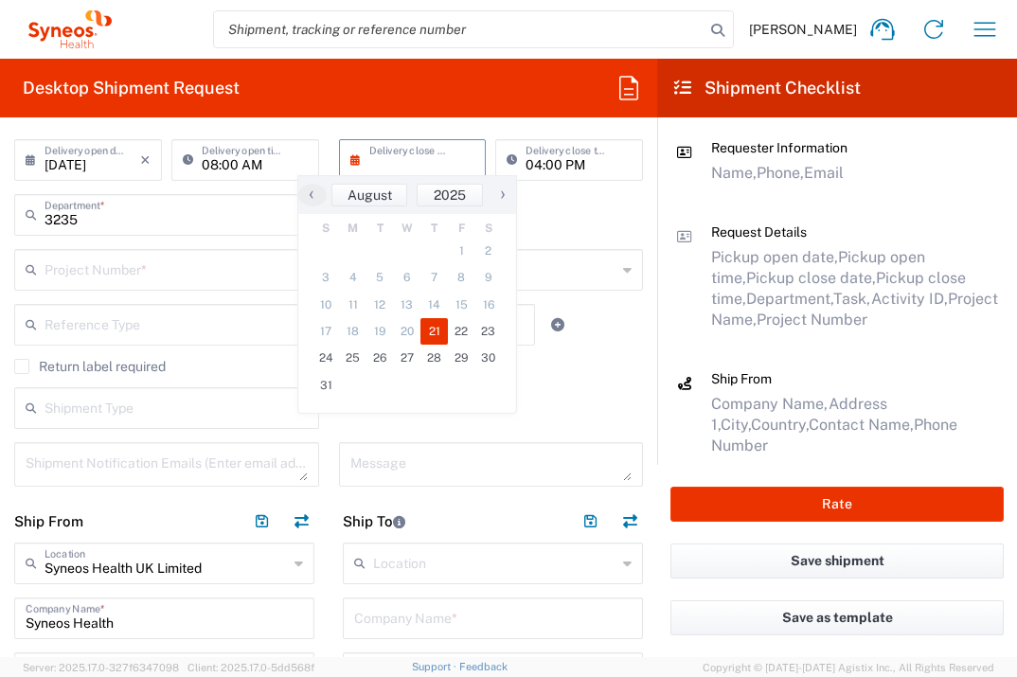
click at [433, 325] on span "21" at bounding box center [433, 331] width 27 height 27
type input "[DATE]"
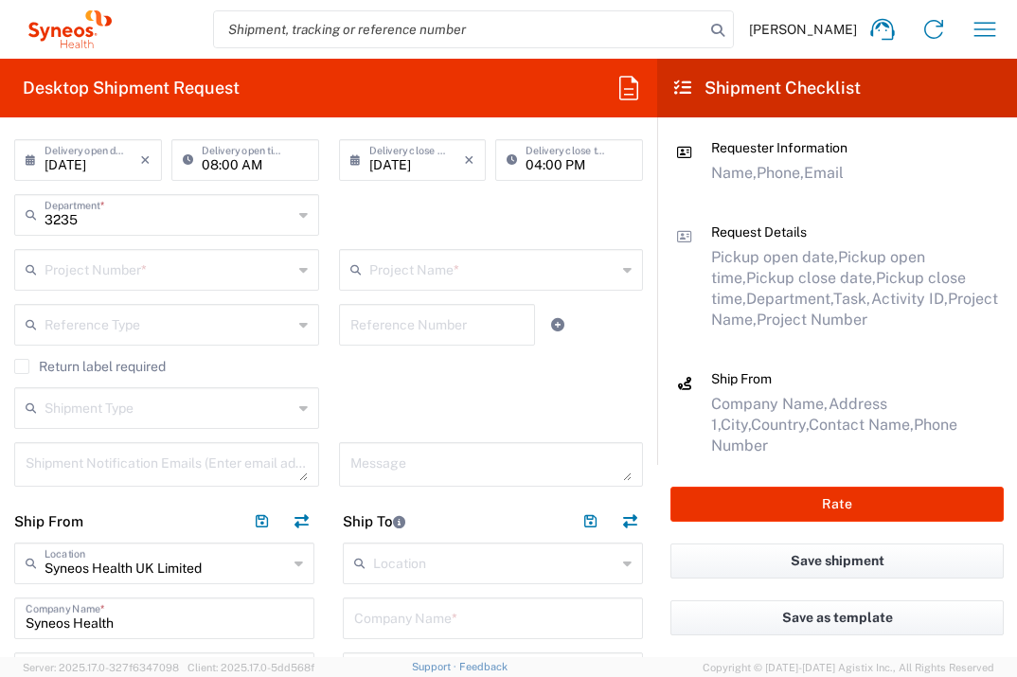
click at [187, 261] on input "text" at bounding box center [168, 268] width 248 height 33
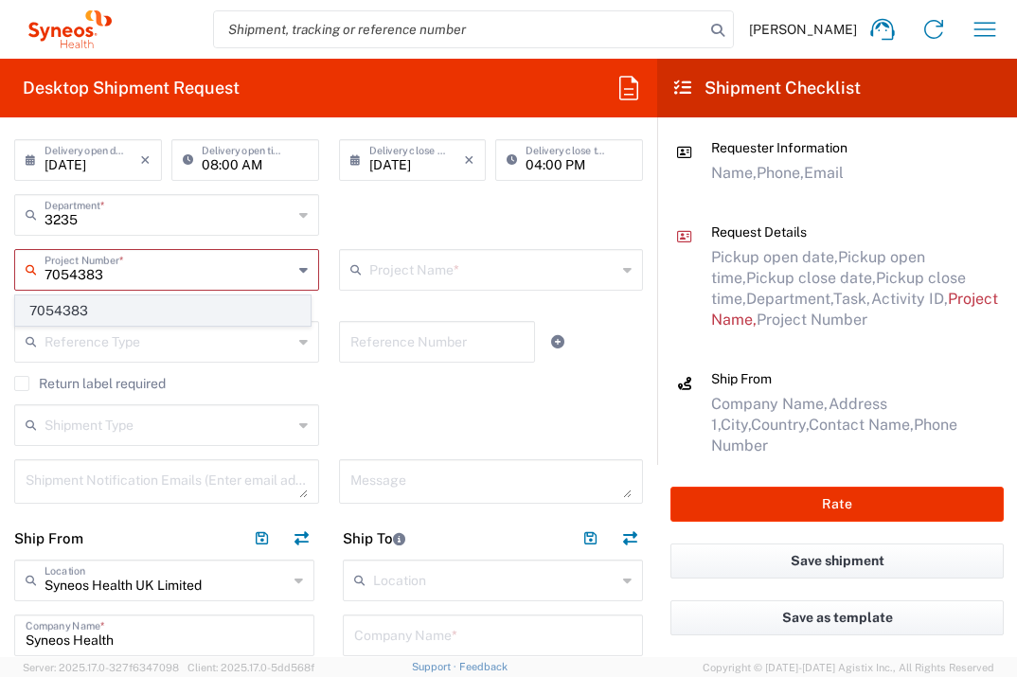
type input "7054383"
click at [129, 308] on span "7054383" at bounding box center [162, 310] width 293 height 29
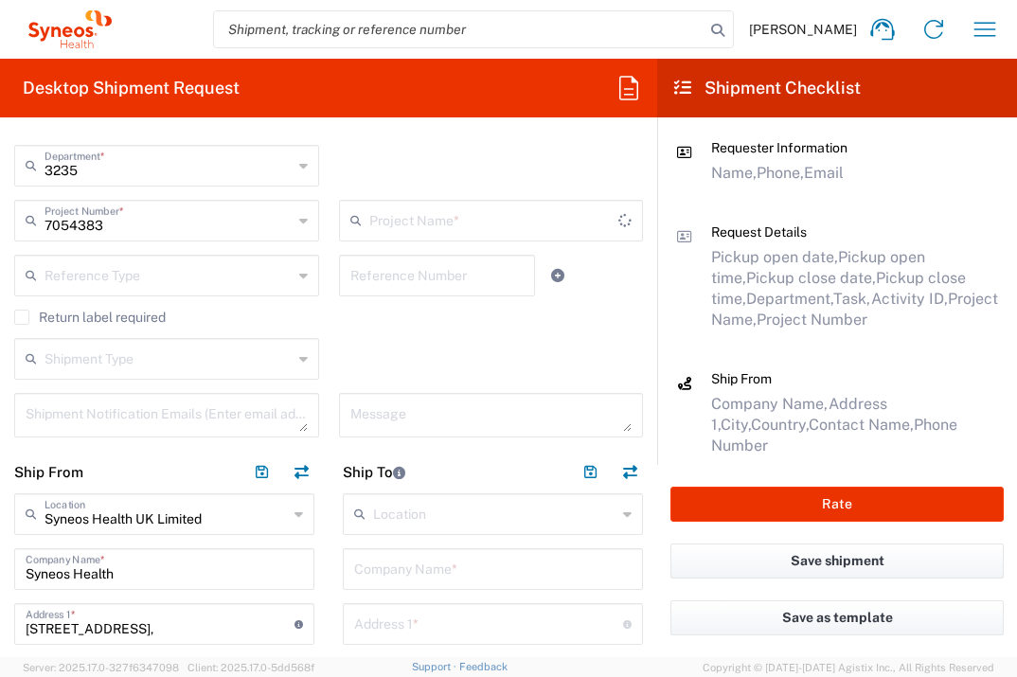
scroll to position [598, 0]
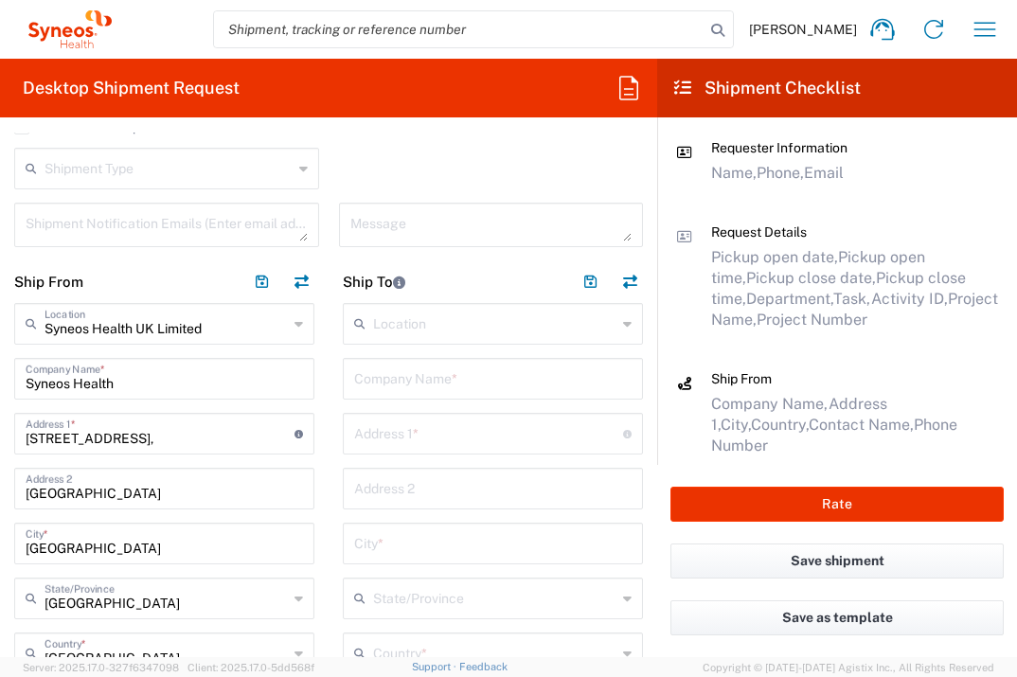
type input "Shanghai 7054383"
click at [416, 388] on input "text" at bounding box center [492, 377] width 277 height 33
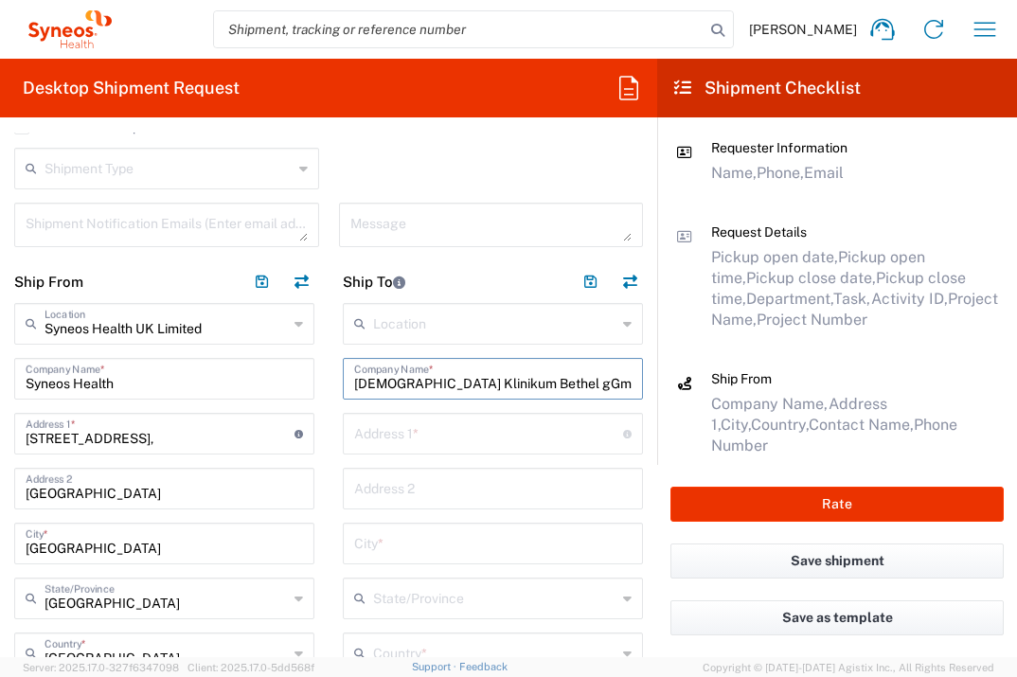
type input "[DEMOGRAPHIC_DATA] Klinikum Bethel gGmbH"
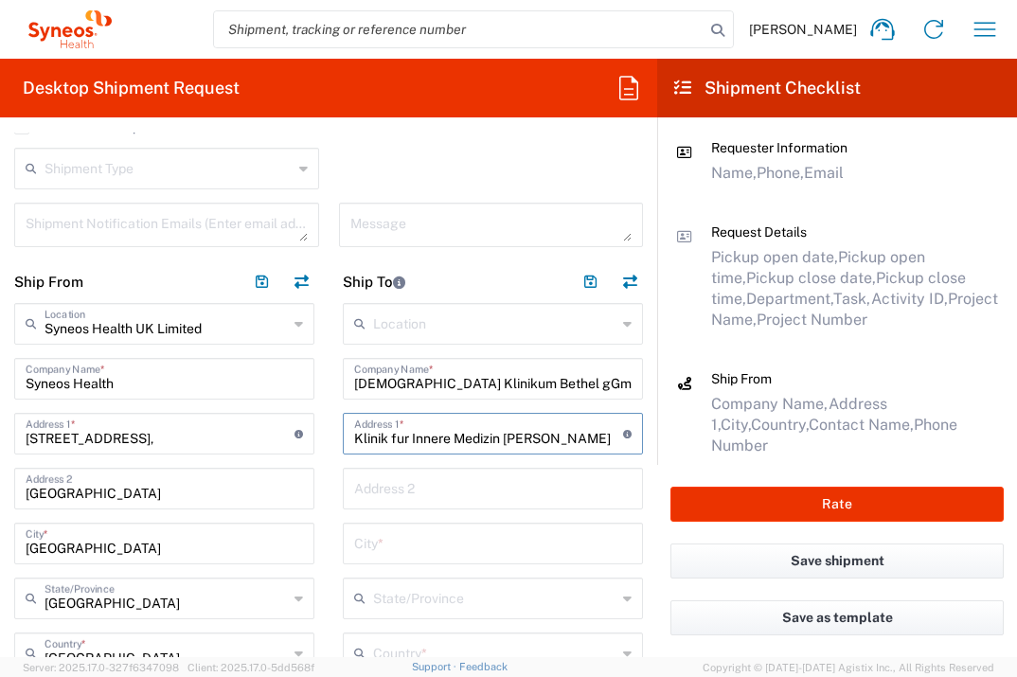
type input "Klinik fur Innere Medizin [PERSON_NAME]"
type input "und Pall [STREET_ADDRESS]"
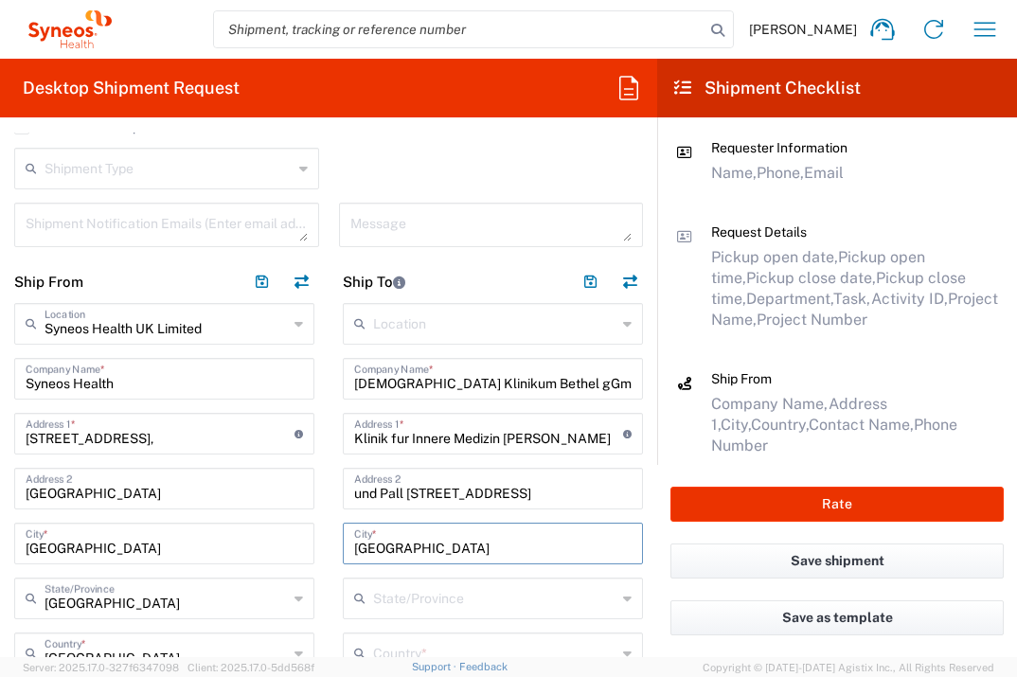
type input "[GEOGRAPHIC_DATA]"
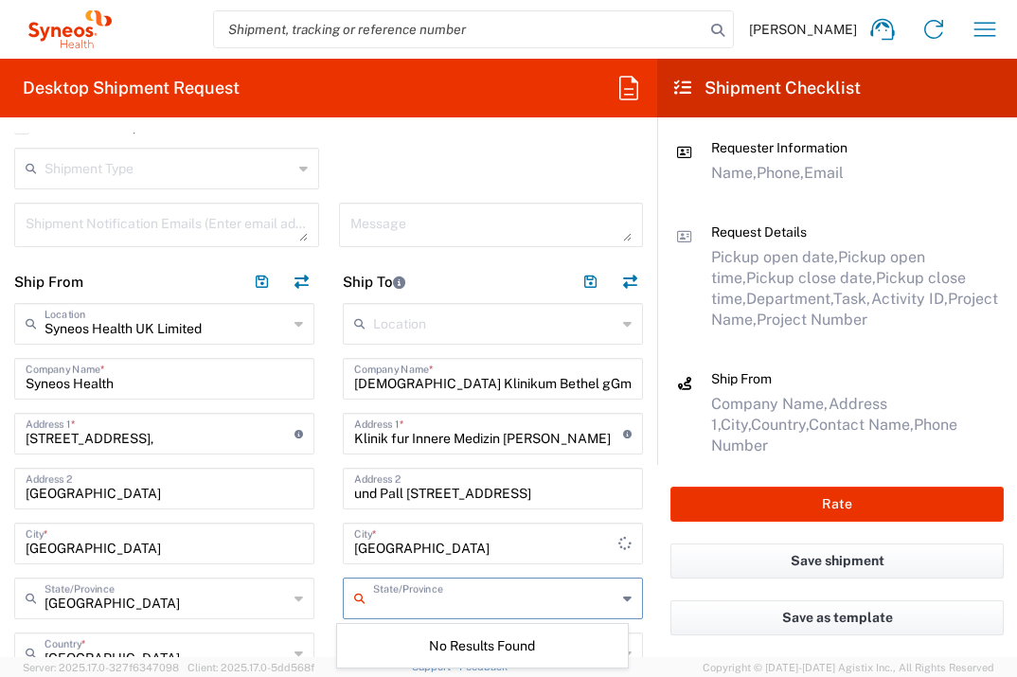
scroll to position [610, 0]
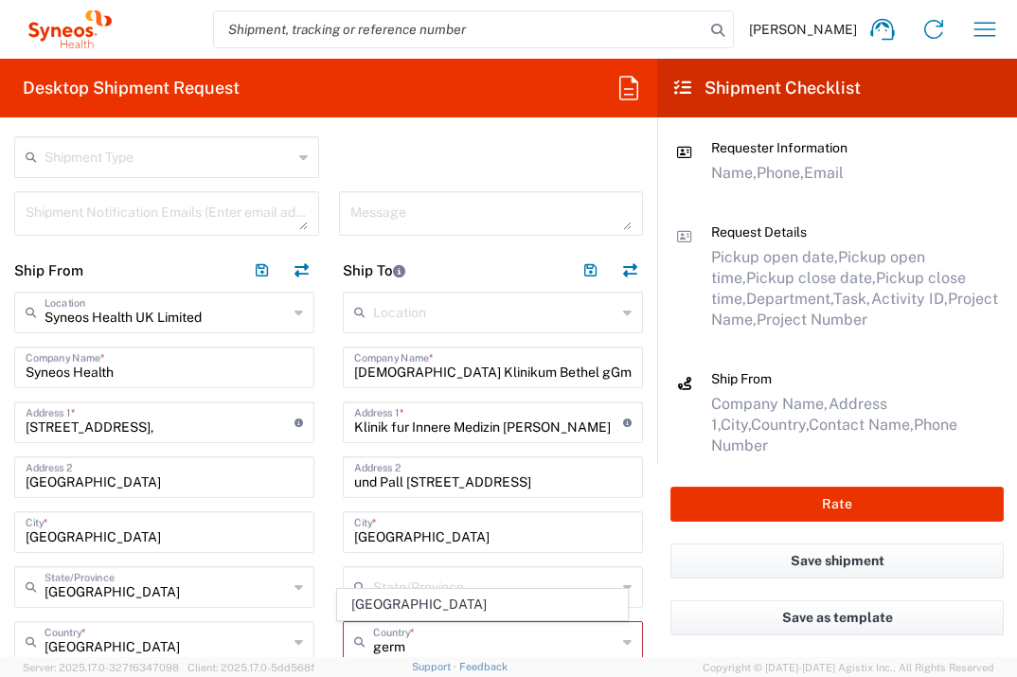
click at [346, 612] on span "[GEOGRAPHIC_DATA]" at bounding box center [483, 604] width 290 height 29
type input "[GEOGRAPHIC_DATA]"
type input "Sender/Shipper"
type input "Delivery Duty Paid"
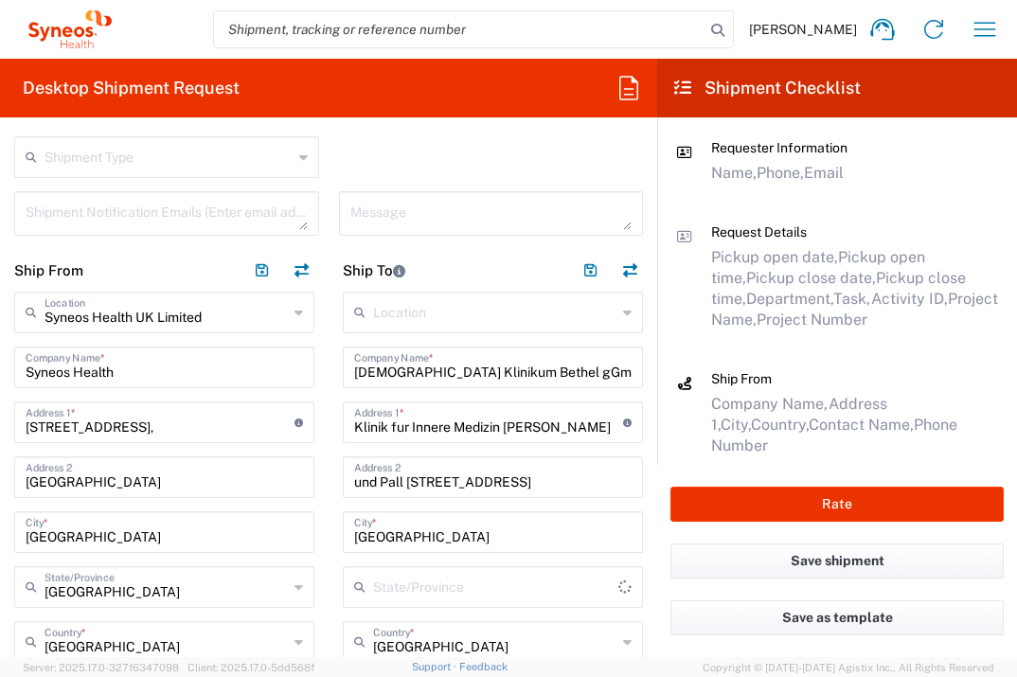
scroll to position [910, 0]
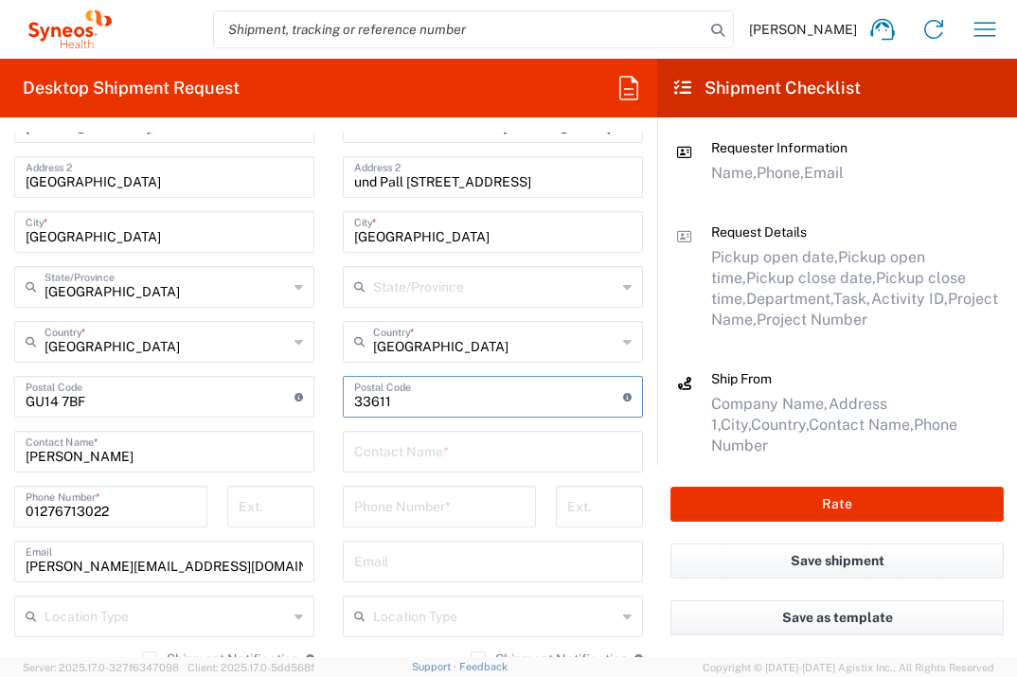
type input "33611"
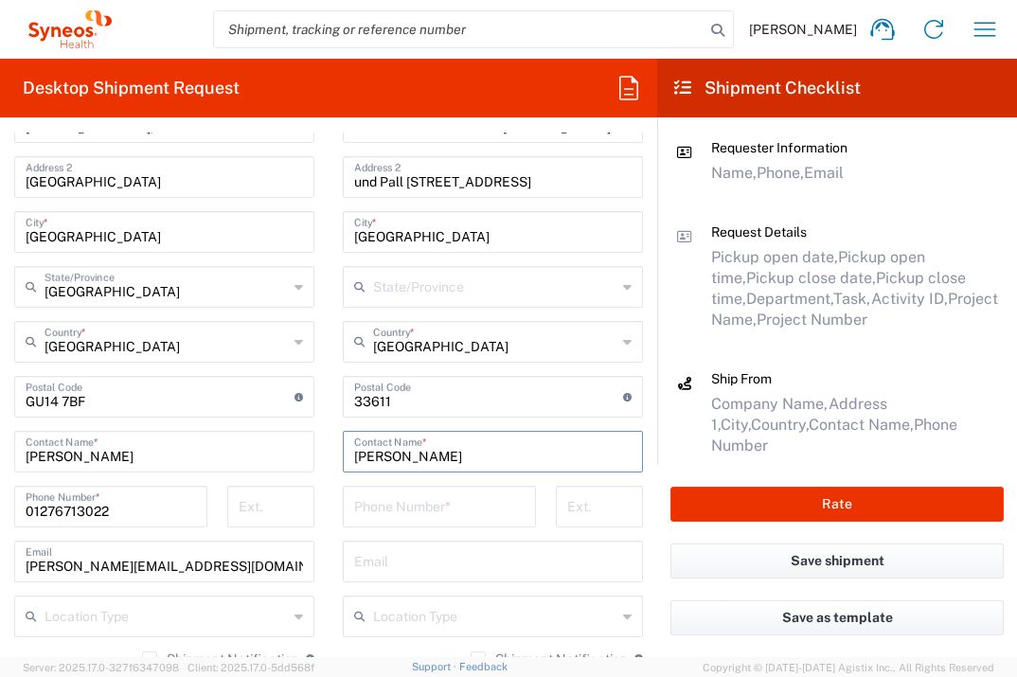
type input "[PERSON_NAME]"
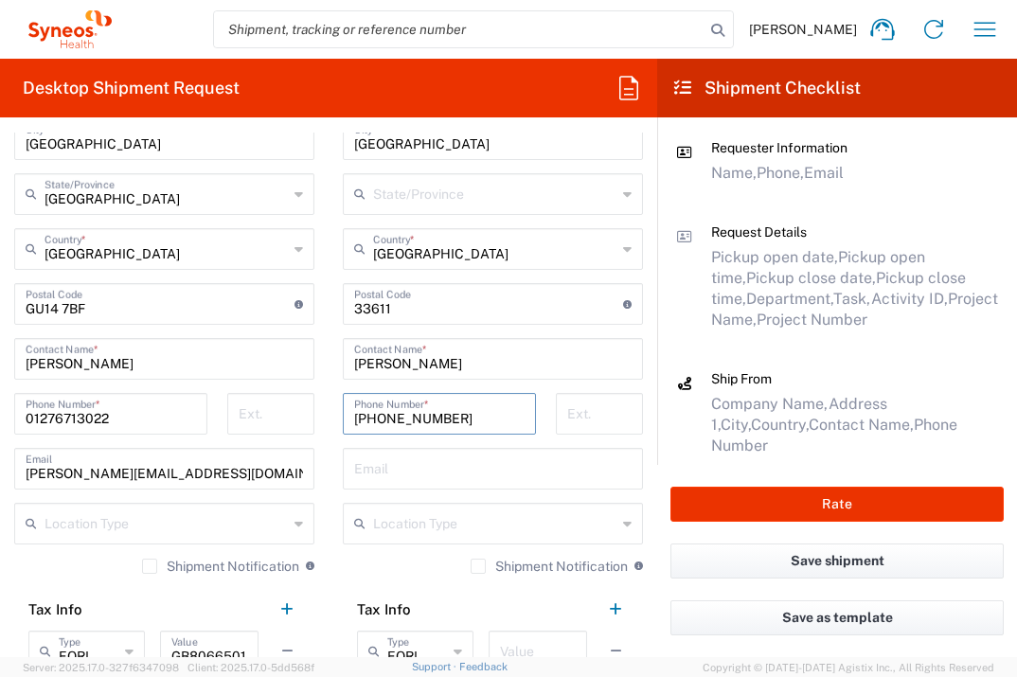
scroll to position [1004, 0]
type input "[PHONE_NUMBER]"
click at [535, 639] on input "text" at bounding box center [538, 648] width 76 height 33
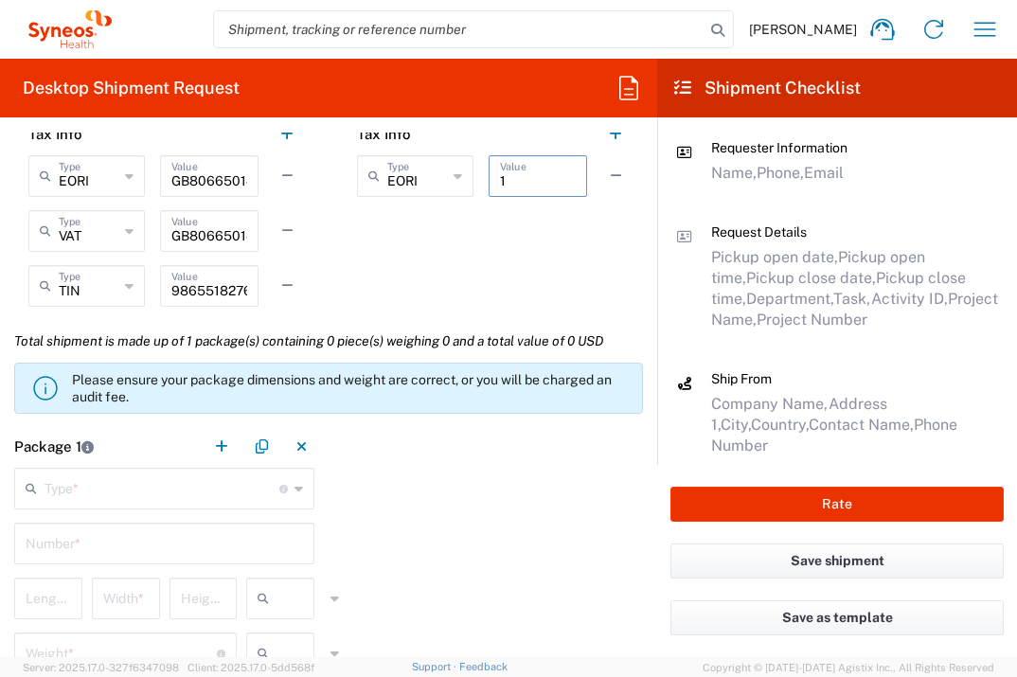
scroll to position [1520, 0]
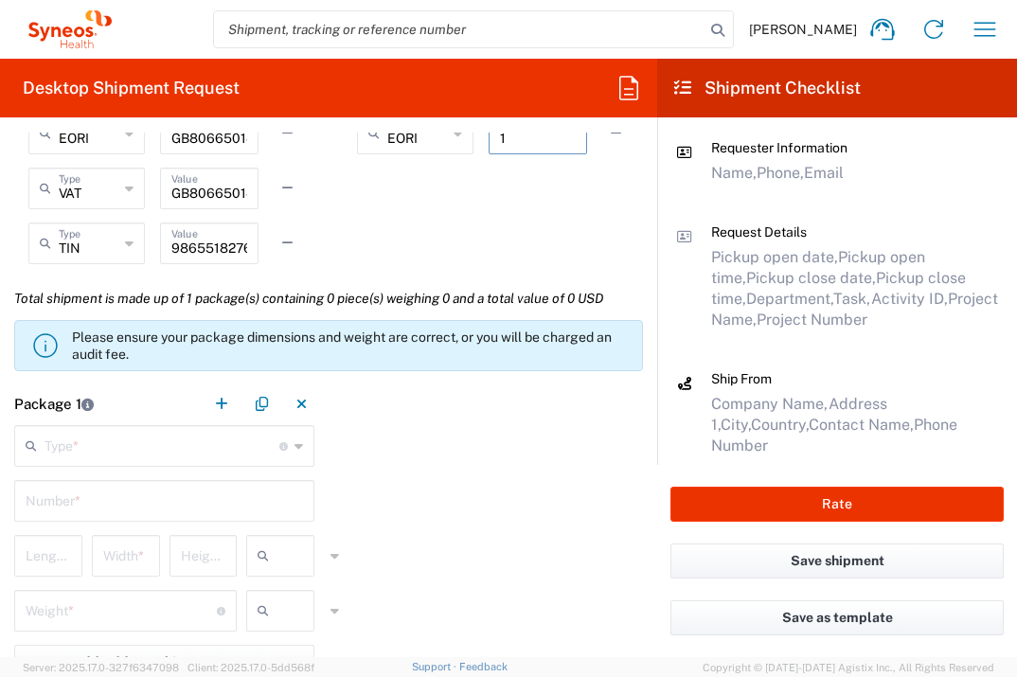
type input "1"
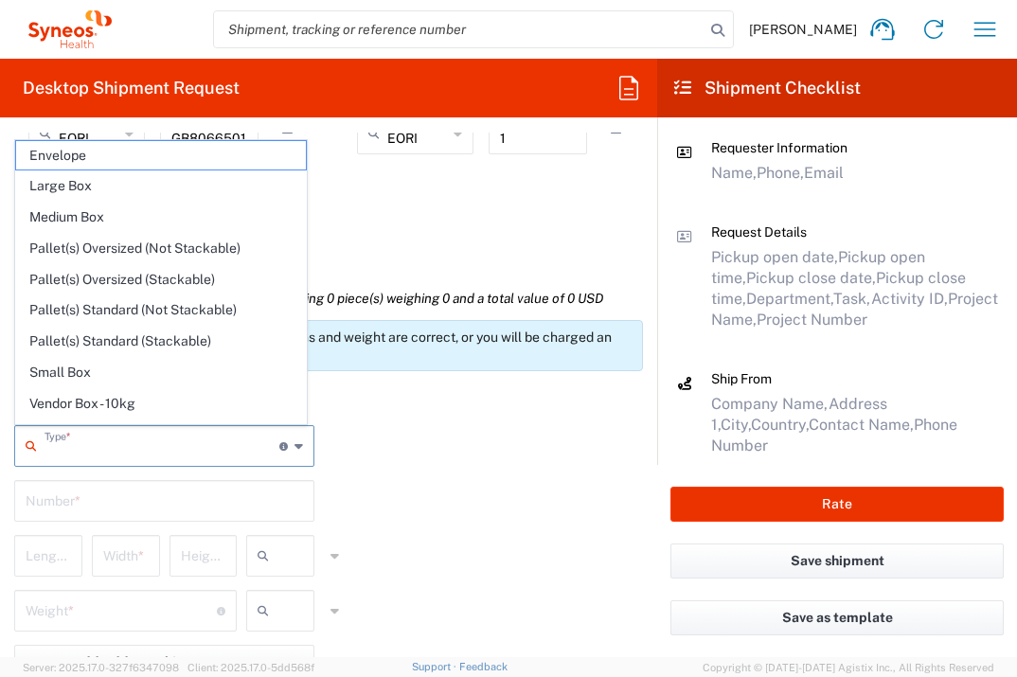
click at [147, 445] on input "text" at bounding box center [161, 444] width 235 height 33
click at [137, 148] on span "Envelope" at bounding box center [161, 155] width 290 height 29
type input "Envelope"
type input "1"
type input "9.5"
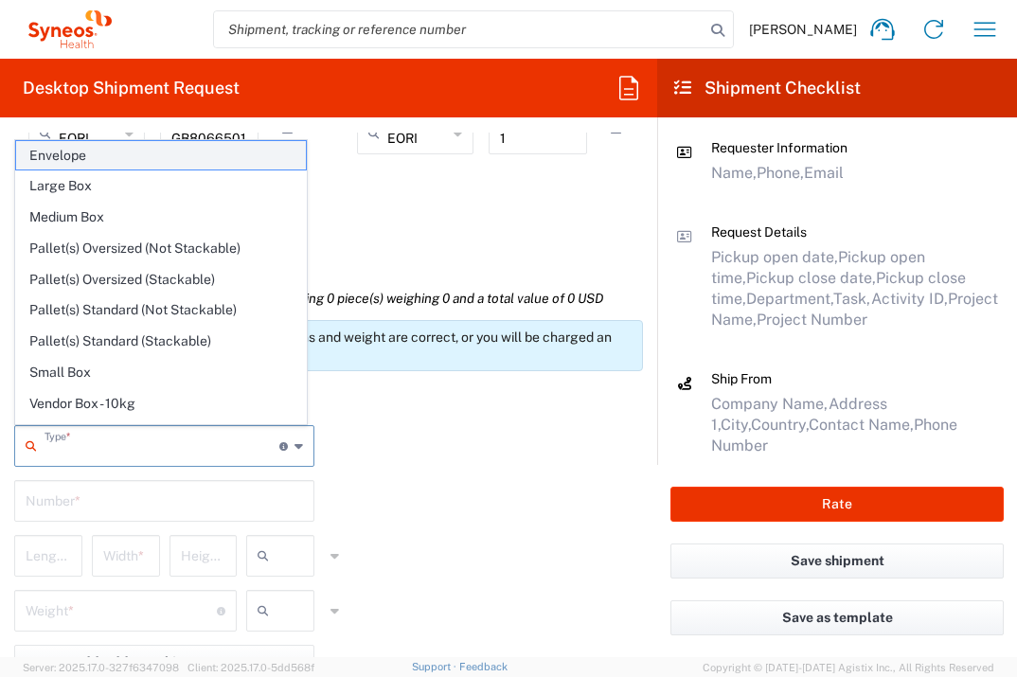
type input "12.5"
type input "0.25"
type input "in"
type input "0.45"
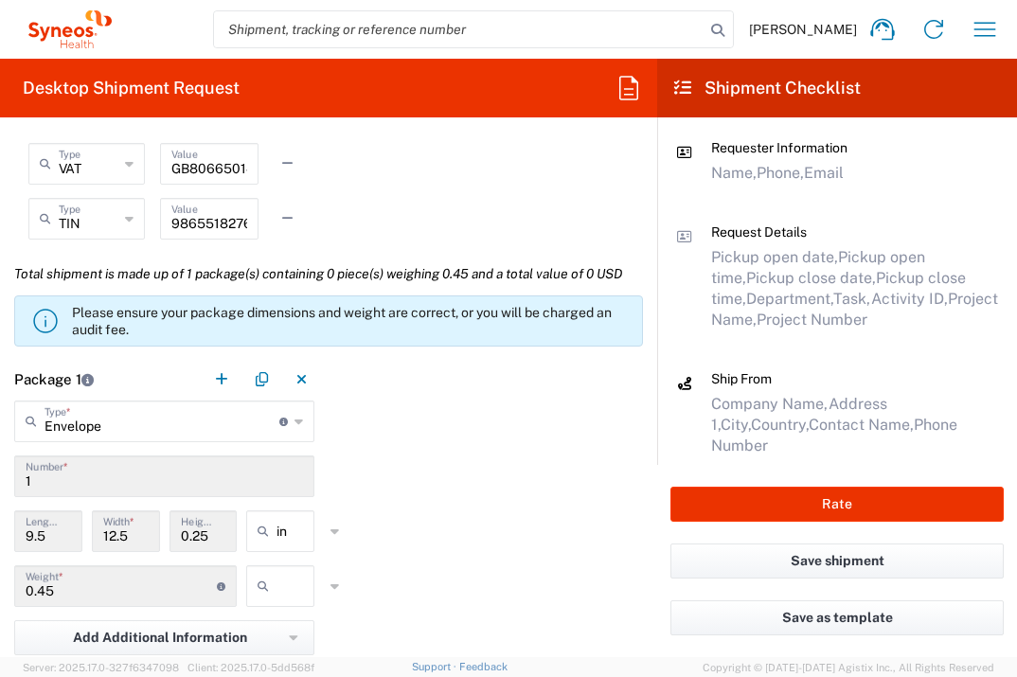
scroll to position [1578, 0]
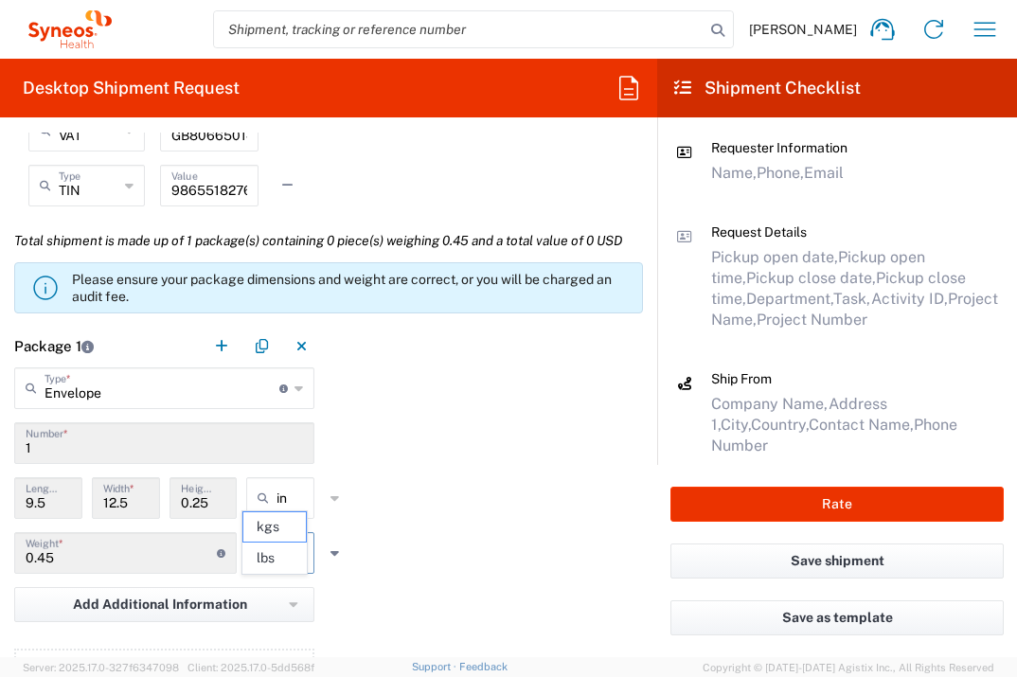
click at [286, 568] on input "text" at bounding box center [299, 553] width 47 height 30
click at [281, 565] on span "lbs" at bounding box center [274, 557] width 62 height 29
type input "lbs"
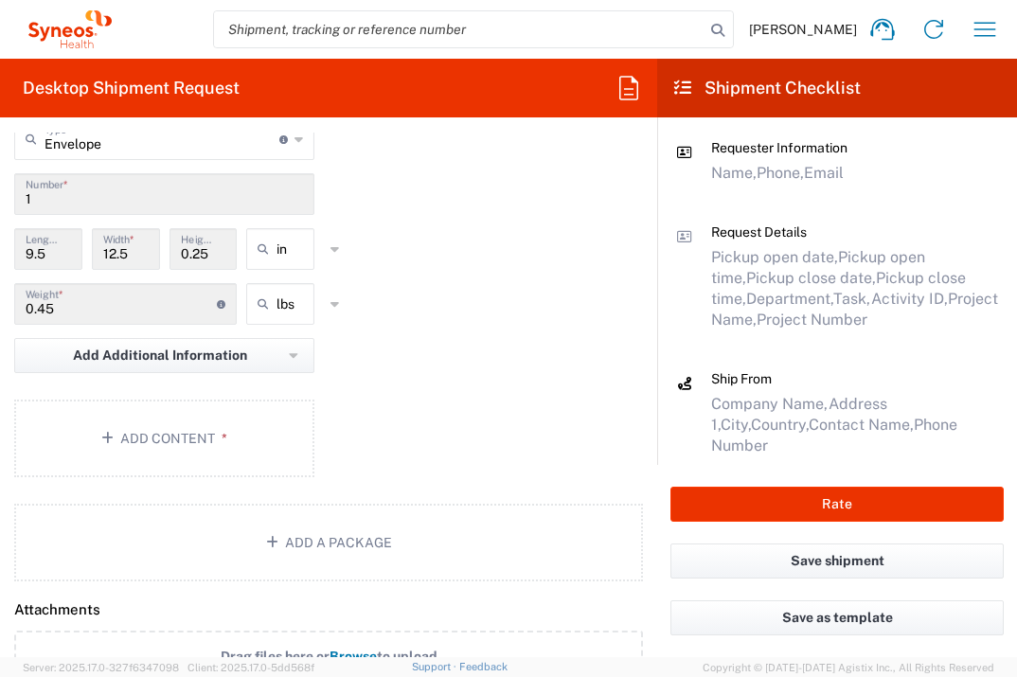
scroll to position [1923, 0]
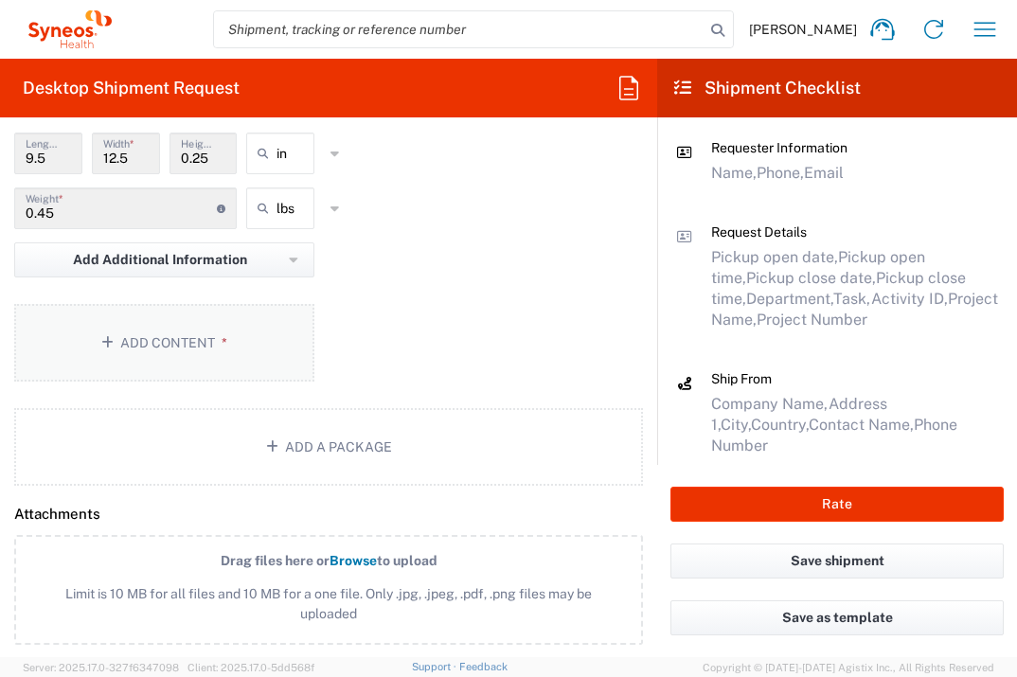
click at [221, 382] on button "Add Content *" at bounding box center [164, 343] width 300 height 78
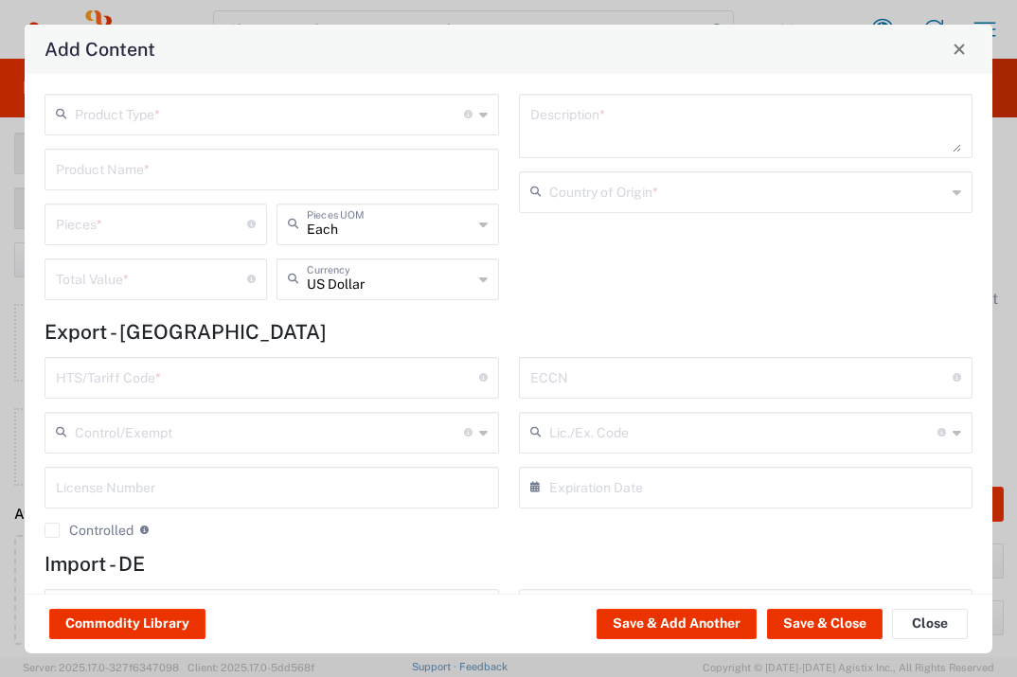
click at [250, 110] on input "text" at bounding box center [269, 113] width 389 height 33
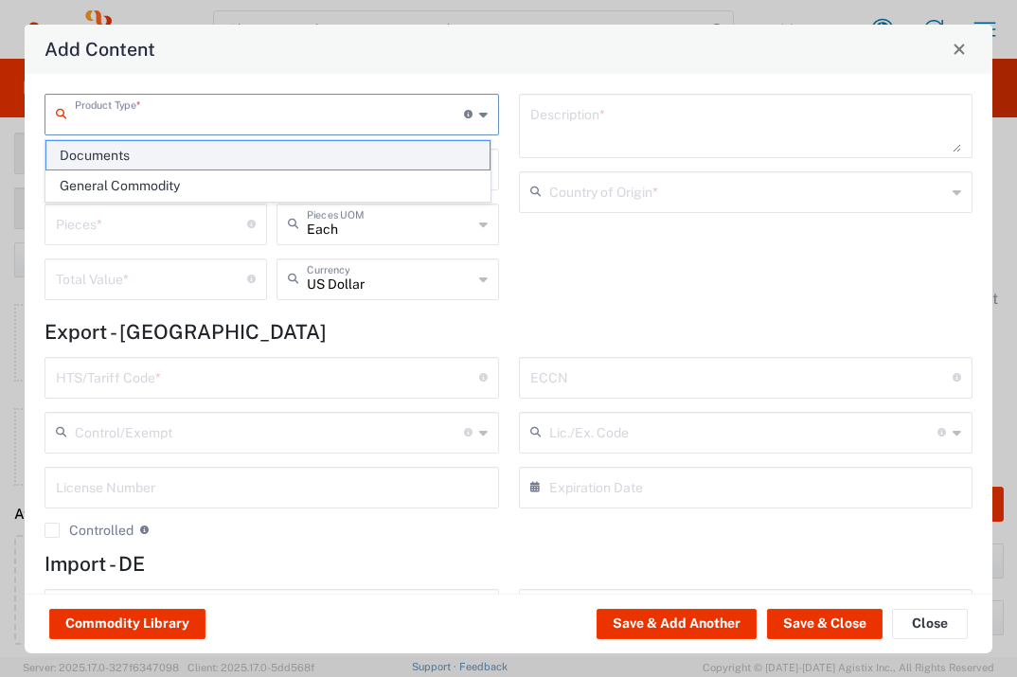
click at [239, 147] on span "Documents" at bounding box center [267, 155] width 443 height 29
type input "Documents"
type input "1"
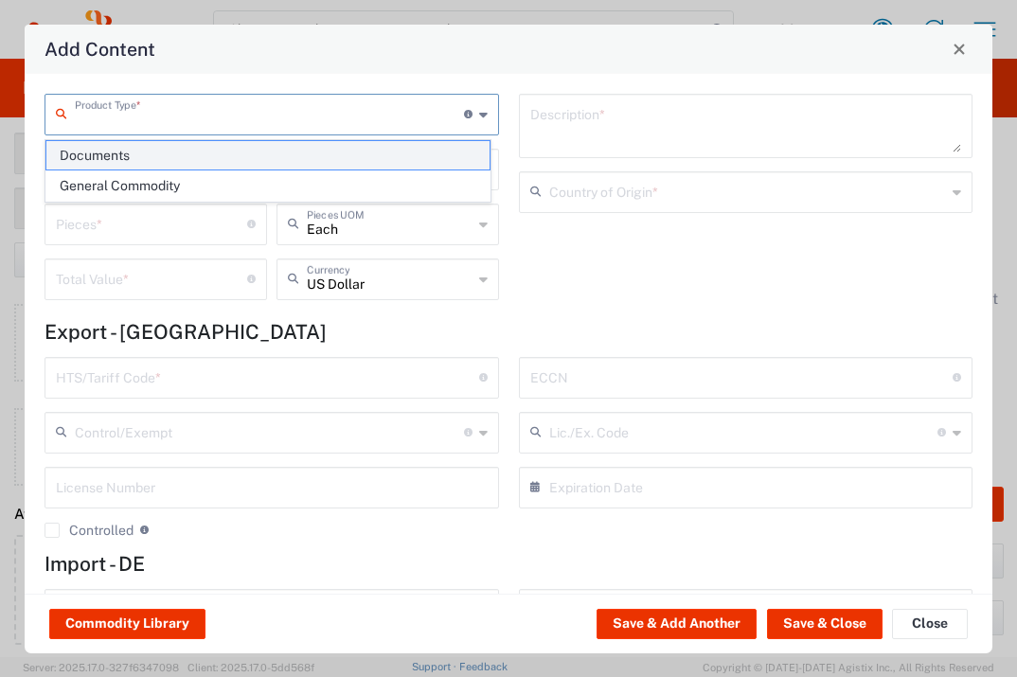
type textarea "Documents"
type input "[GEOGRAPHIC_DATA]"
type input "0000.00.0000"
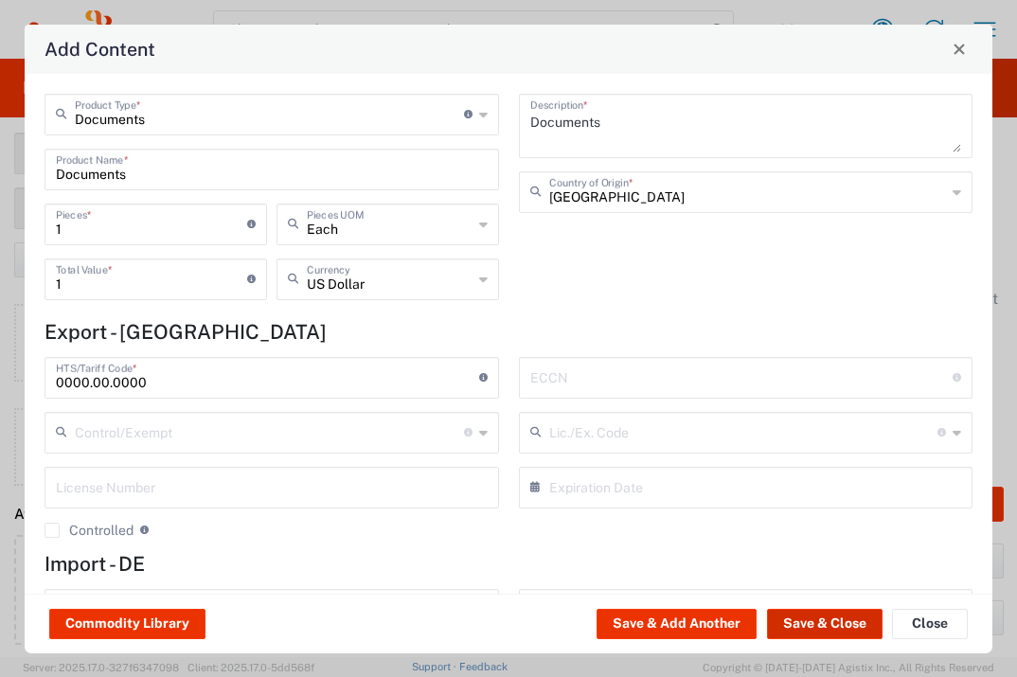
click at [797, 630] on button "Save & Close" at bounding box center [824, 624] width 115 height 30
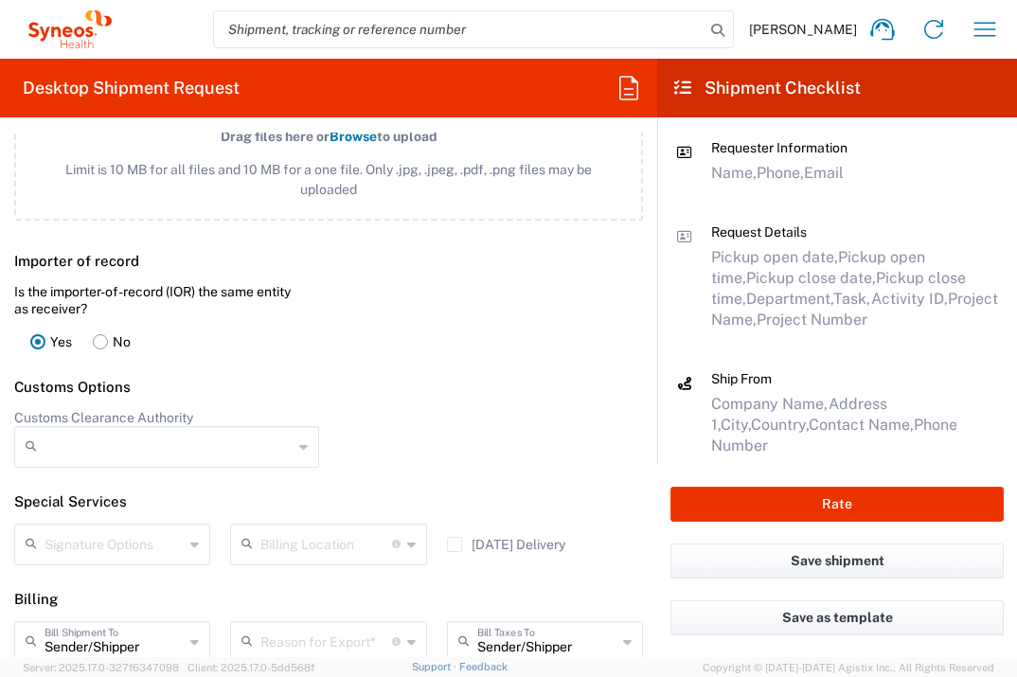
scroll to position [2459, 0]
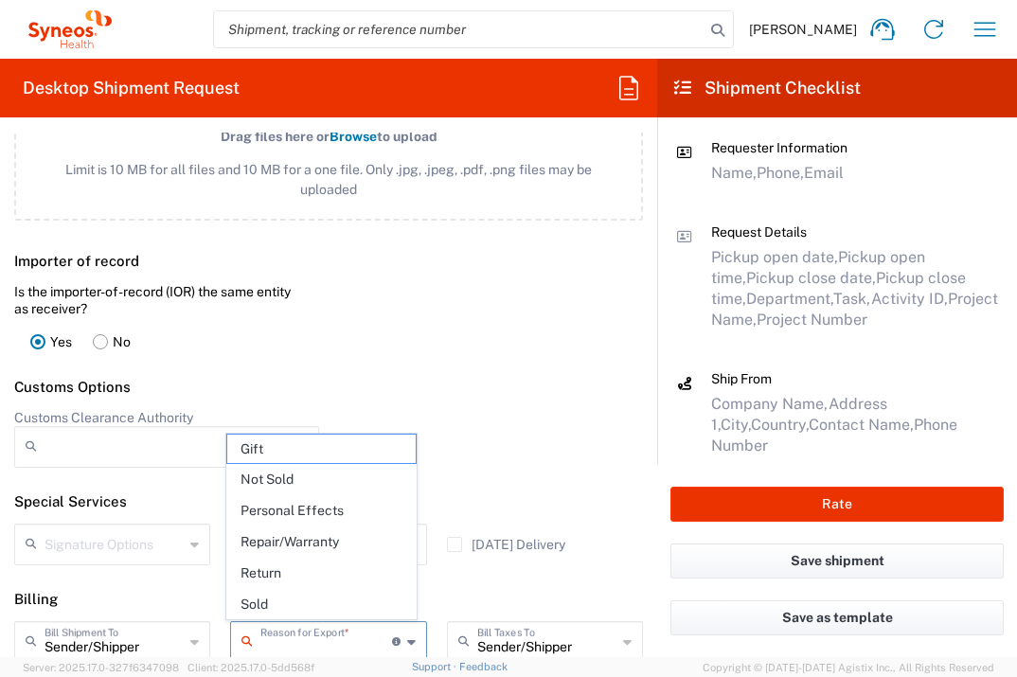
click at [321, 635] on input "text" at bounding box center [325, 640] width 131 height 33
click at [323, 489] on span "Not Sold" at bounding box center [320, 479] width 187 height 29
type input "Not Sold"
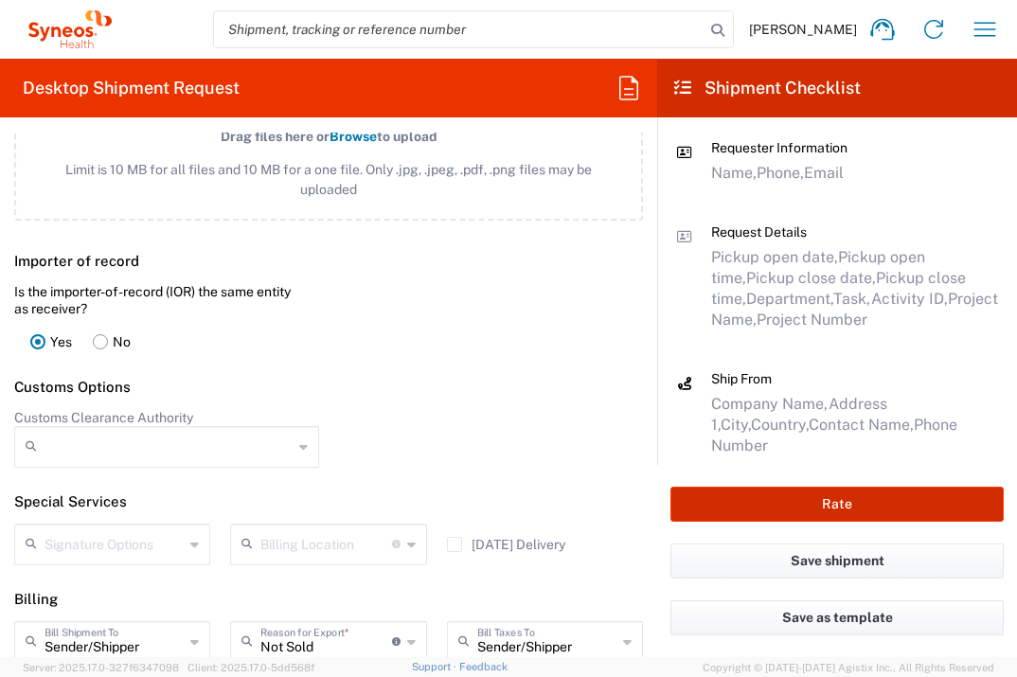
click at [868, 509] on button "Rate" at bounding box center [836, 504] width 333 height 35
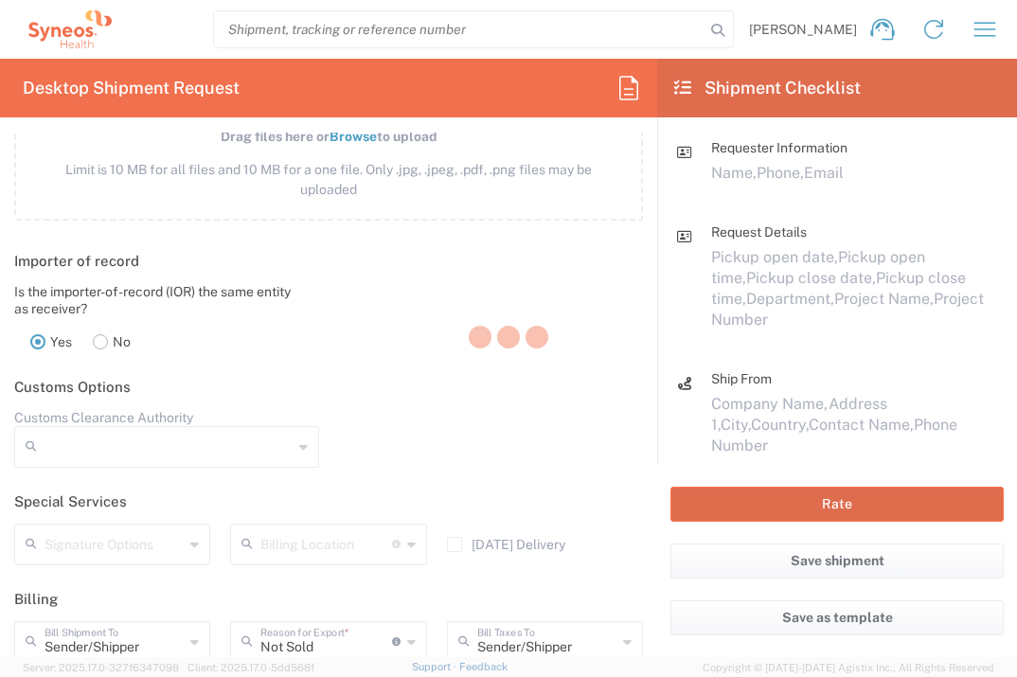
type input "7054383"
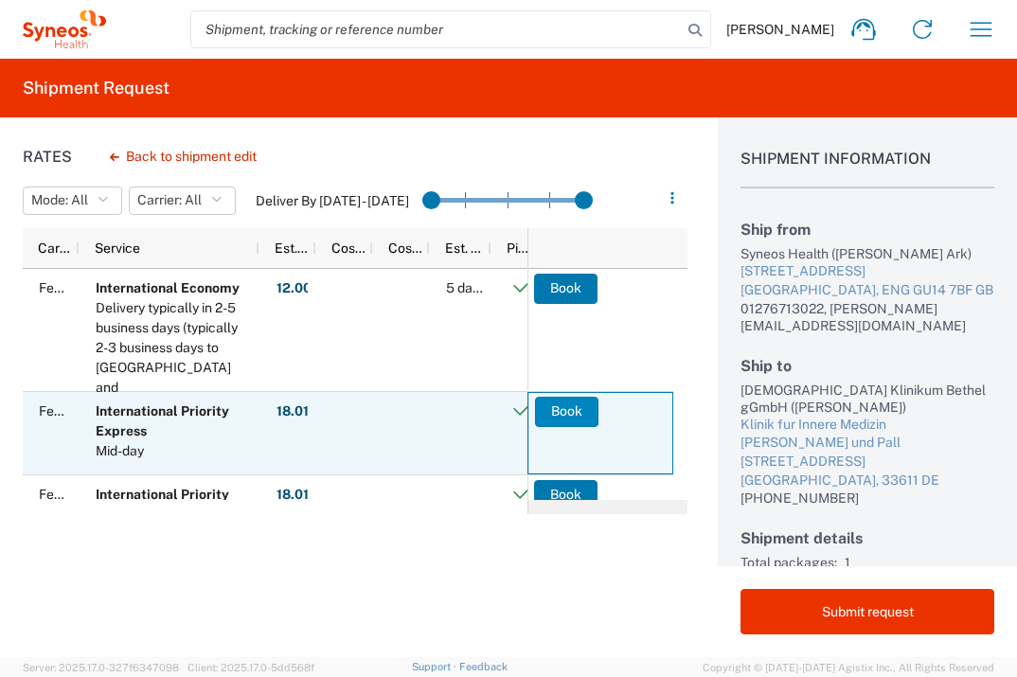
click at [580, 416] on button "Book" at bounding box center [566, 412] width 63 height 30
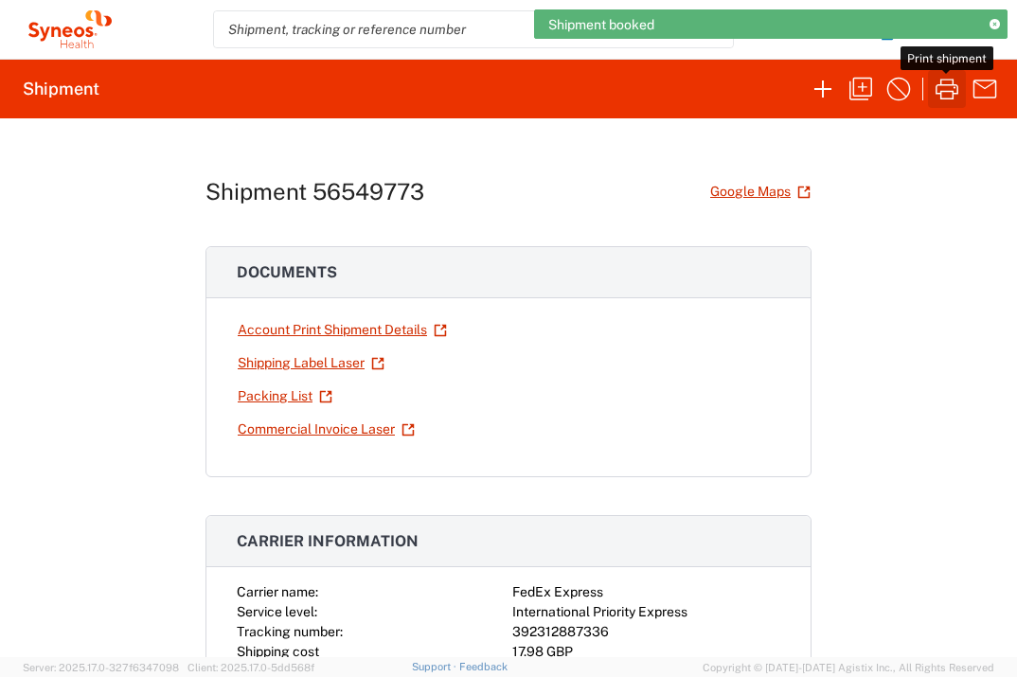
click at [955, 88] on icon "button" at bounding box center [947, 89] width 30 height 30
